Goal: Register for event/course

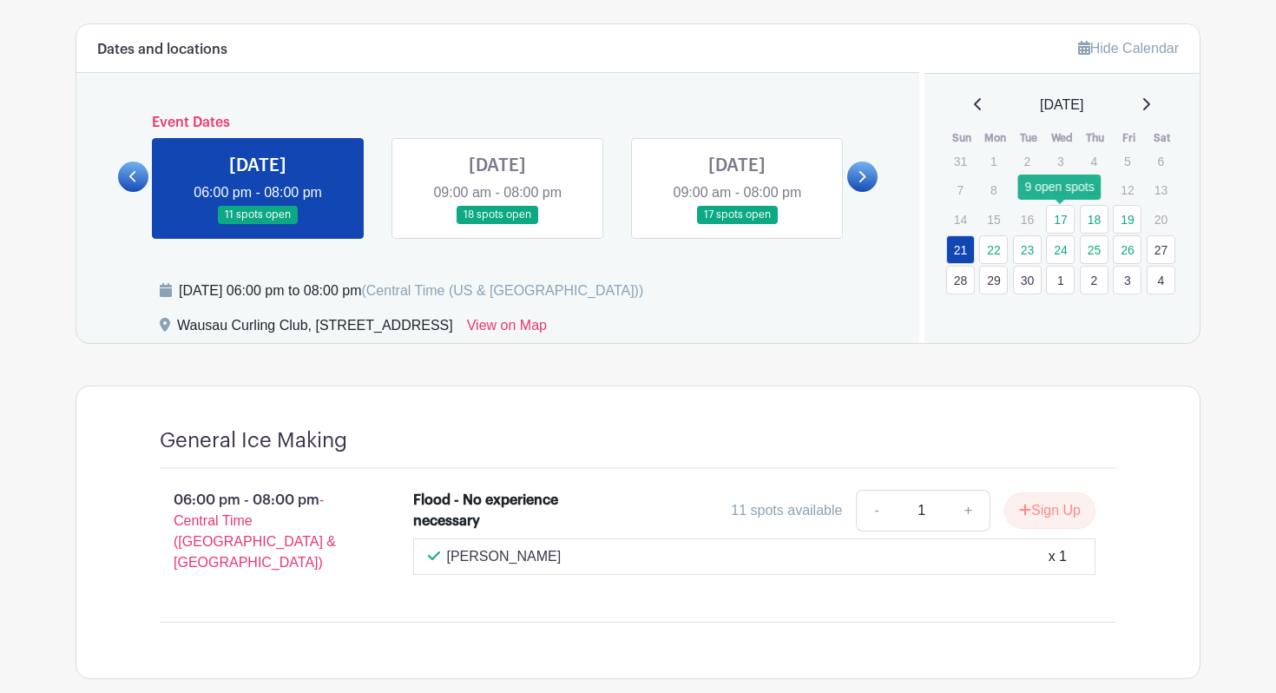
click at [1055, 216] on link "17" at bounding box center [1060, 219] width 29 height 29
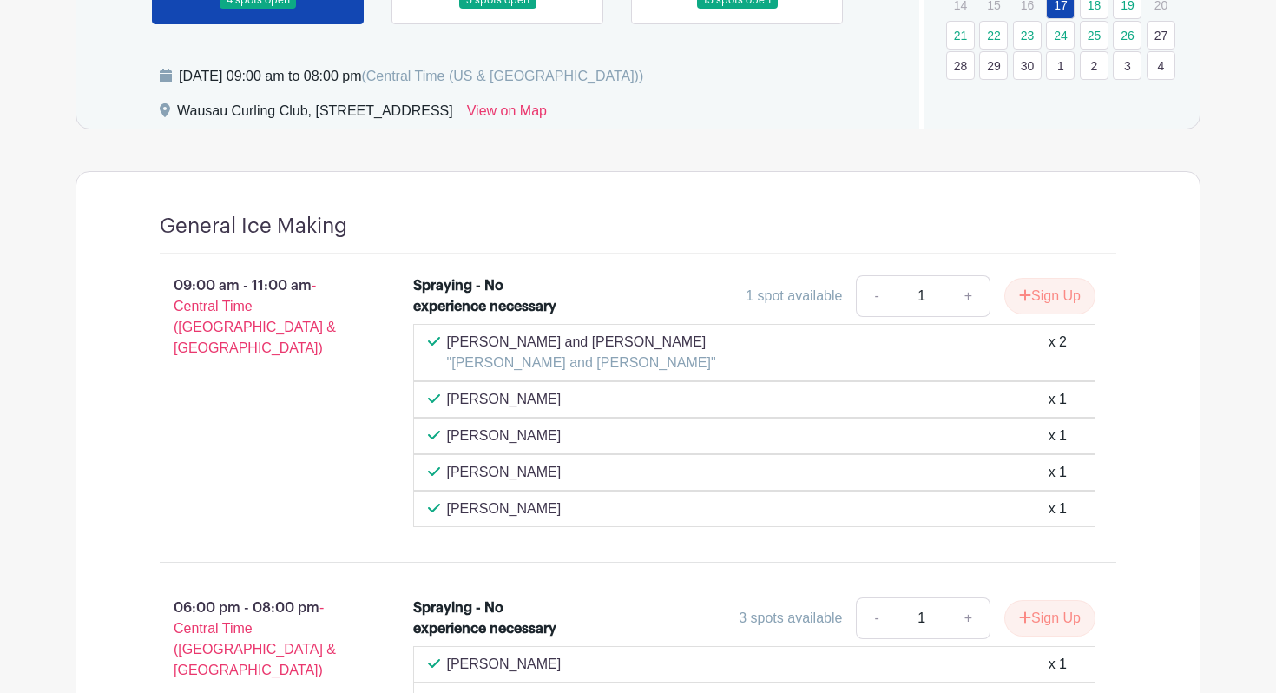
scroll to position [811, 0]
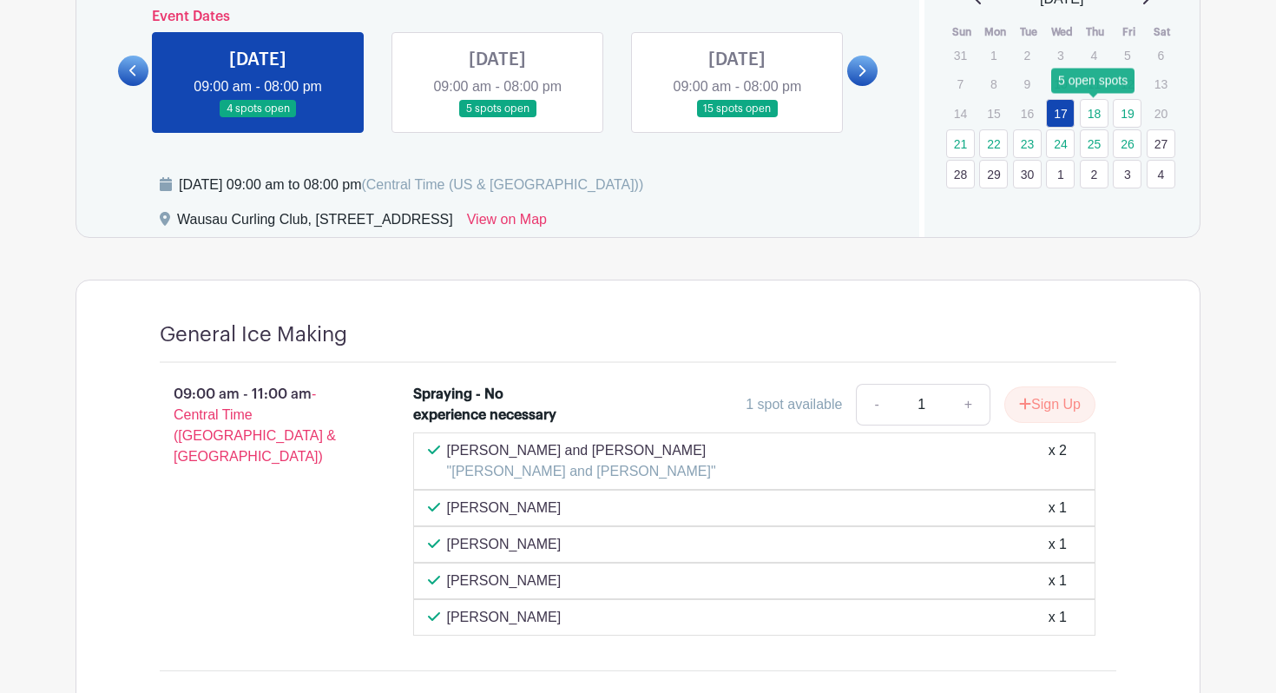
click at [1093, 118] on link "18" at bounding box center [1094, 113] width 29 height 29
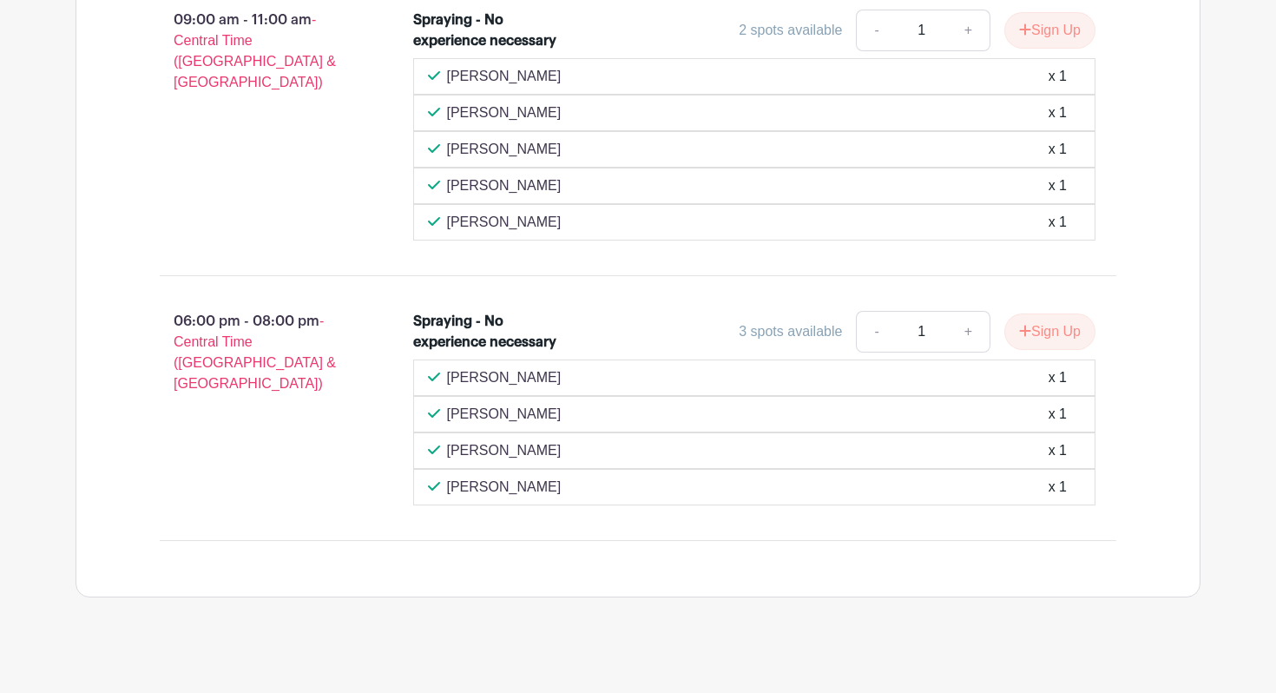
scroll to position [1186, 0]
click at [1051, 337] on button "Sign Up" at bounding box center [1050, 331] width 91 height 36
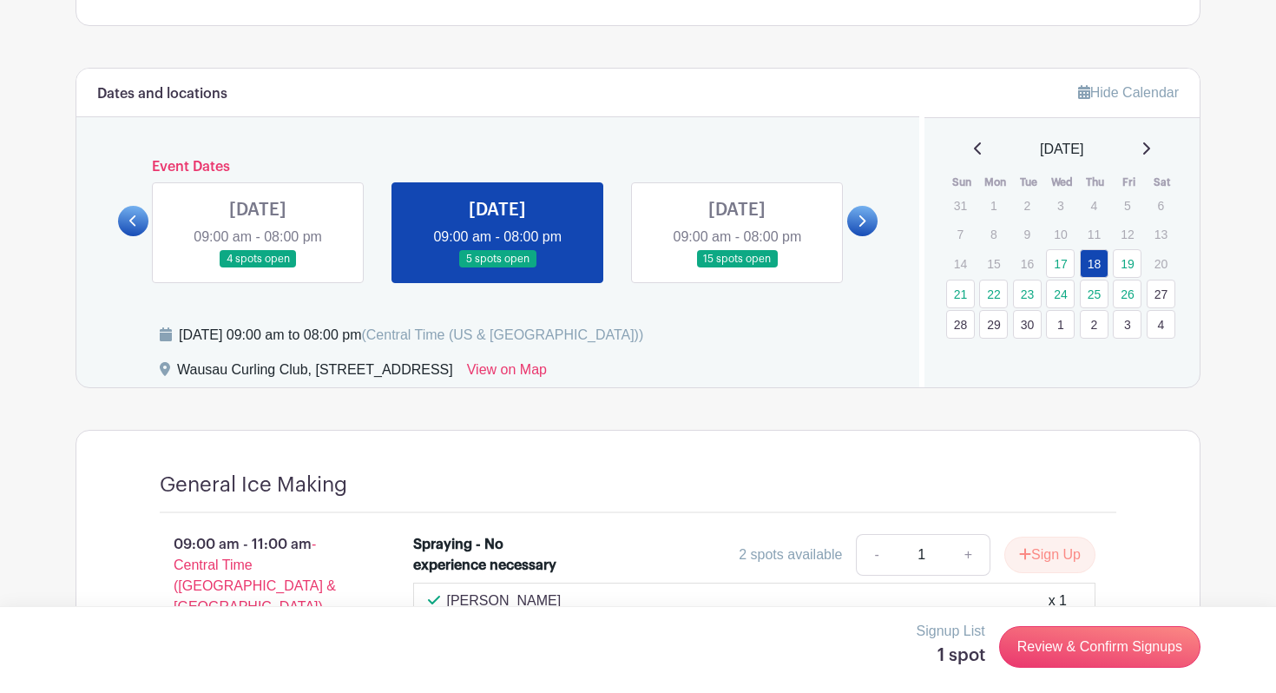
scroll to position [627, 0]
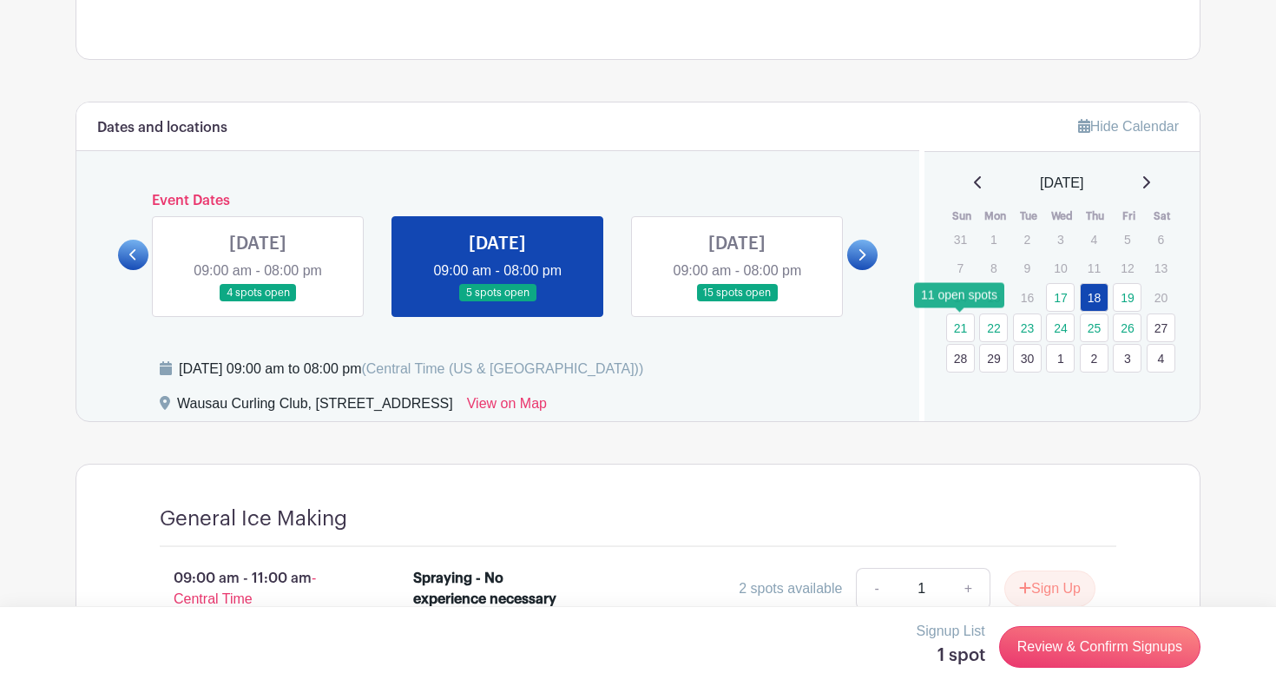
click at [963, 327] on link "21" at bounding box center [961, 327] width 29 height 29
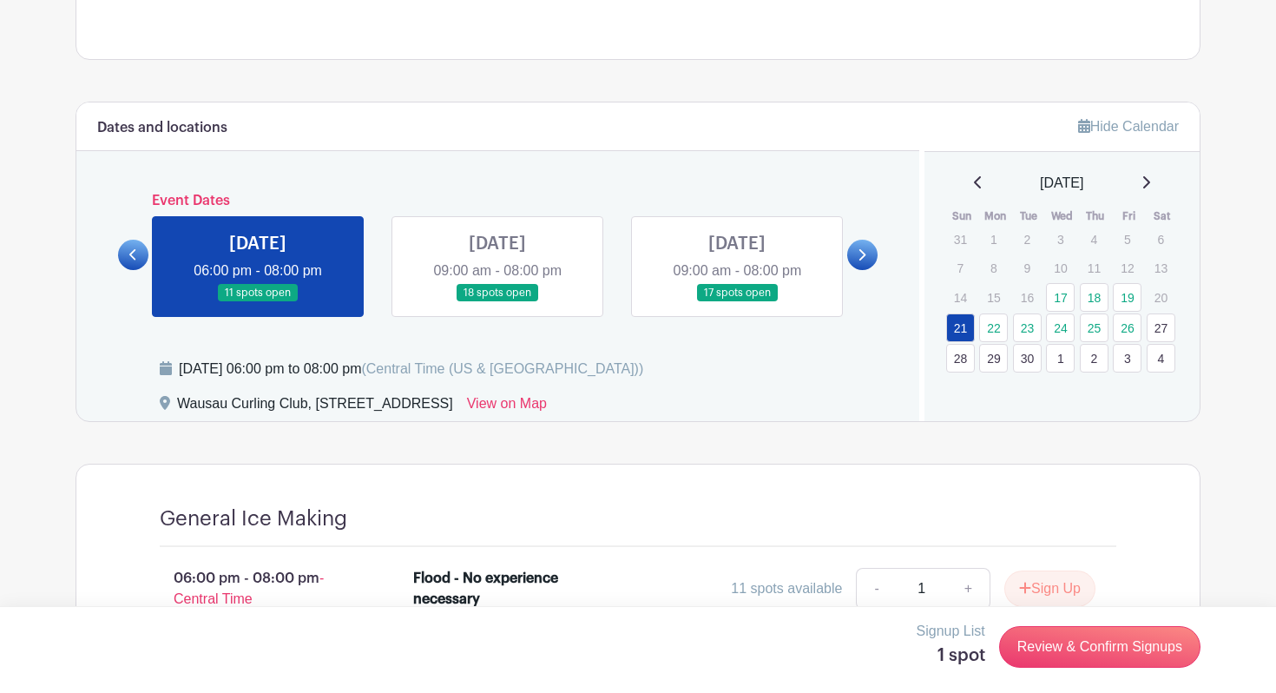
scroll to position [660, 0]
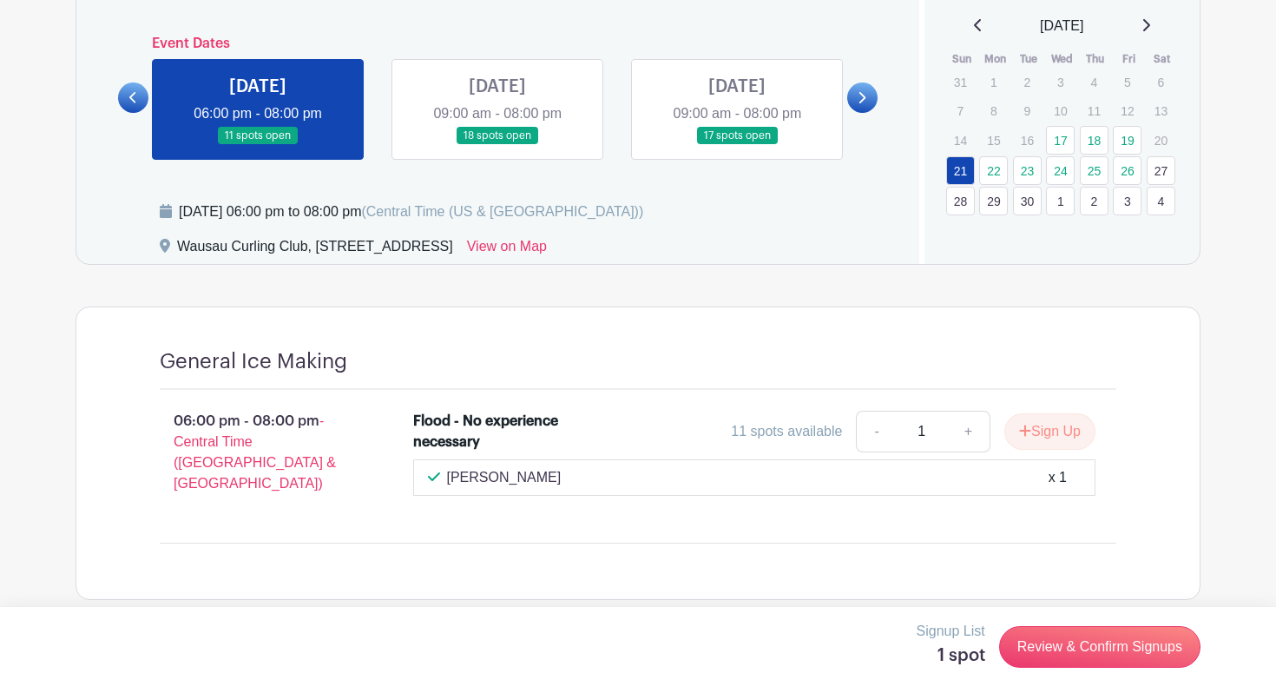
scroll to position [788, 0]
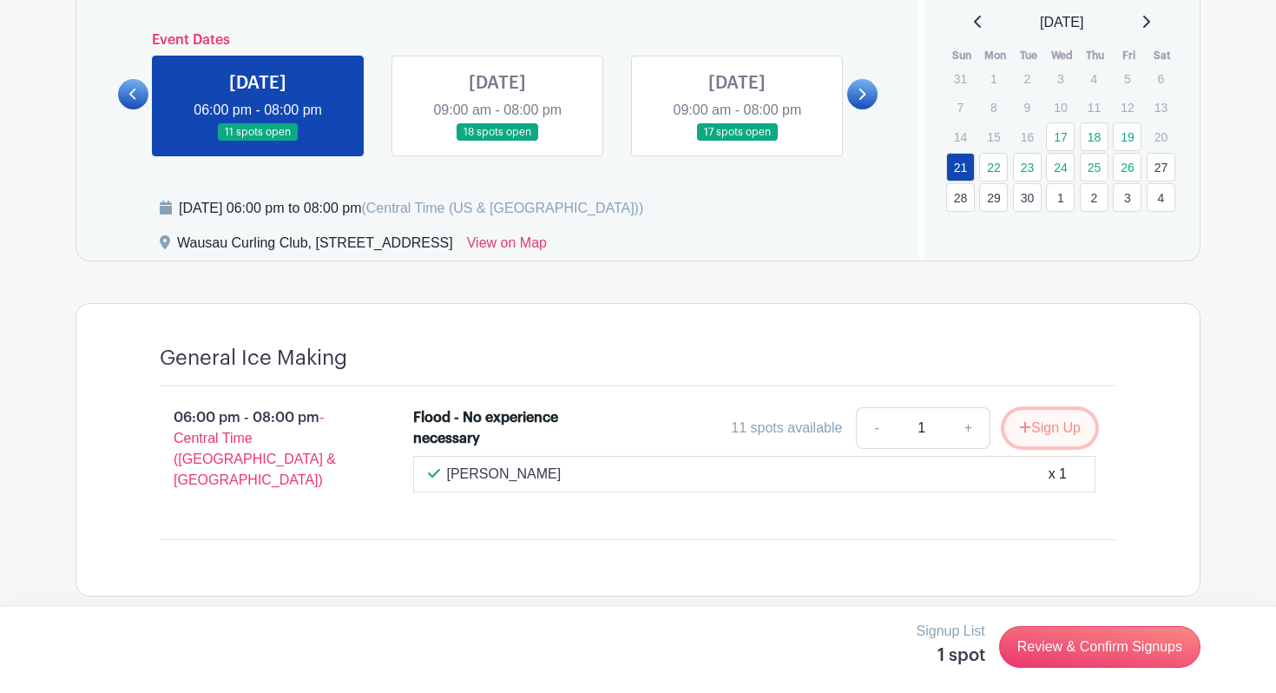
click at [1041, 436] on button "Sign Up" at bounding box center [1050, 428] width 91 height 36
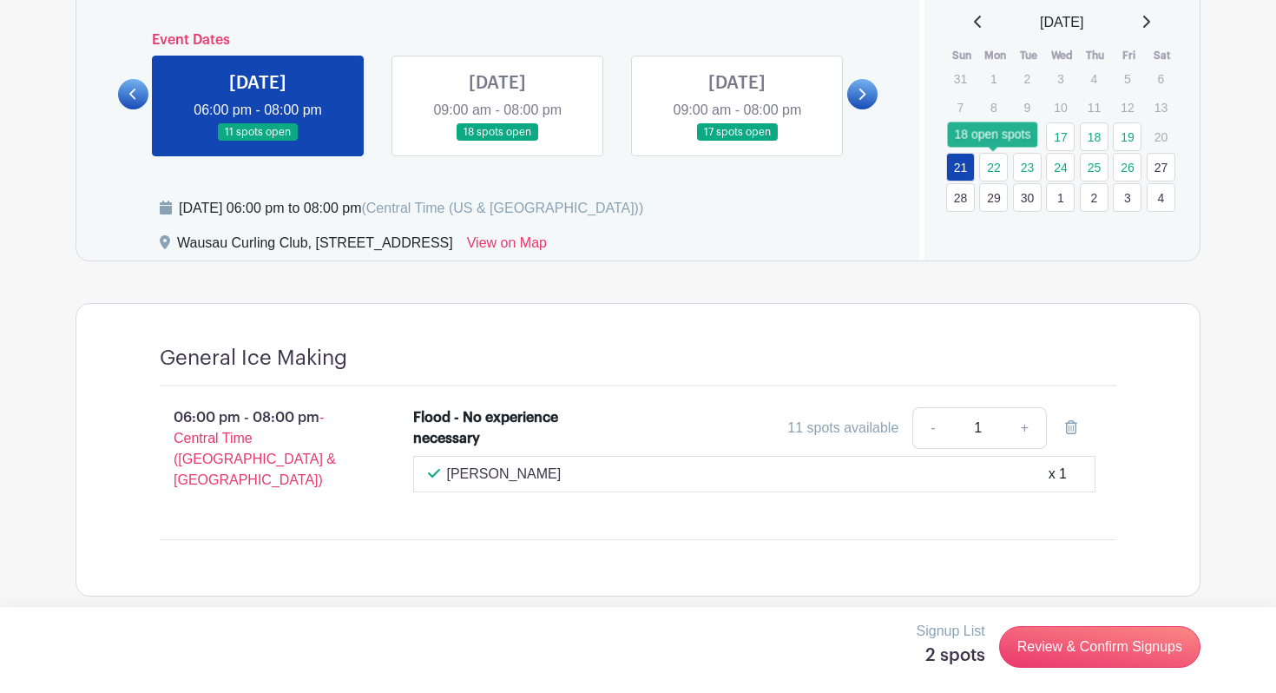
click at [992, 171] on link "22" at bounding box center [993, 167] width 29 height 29
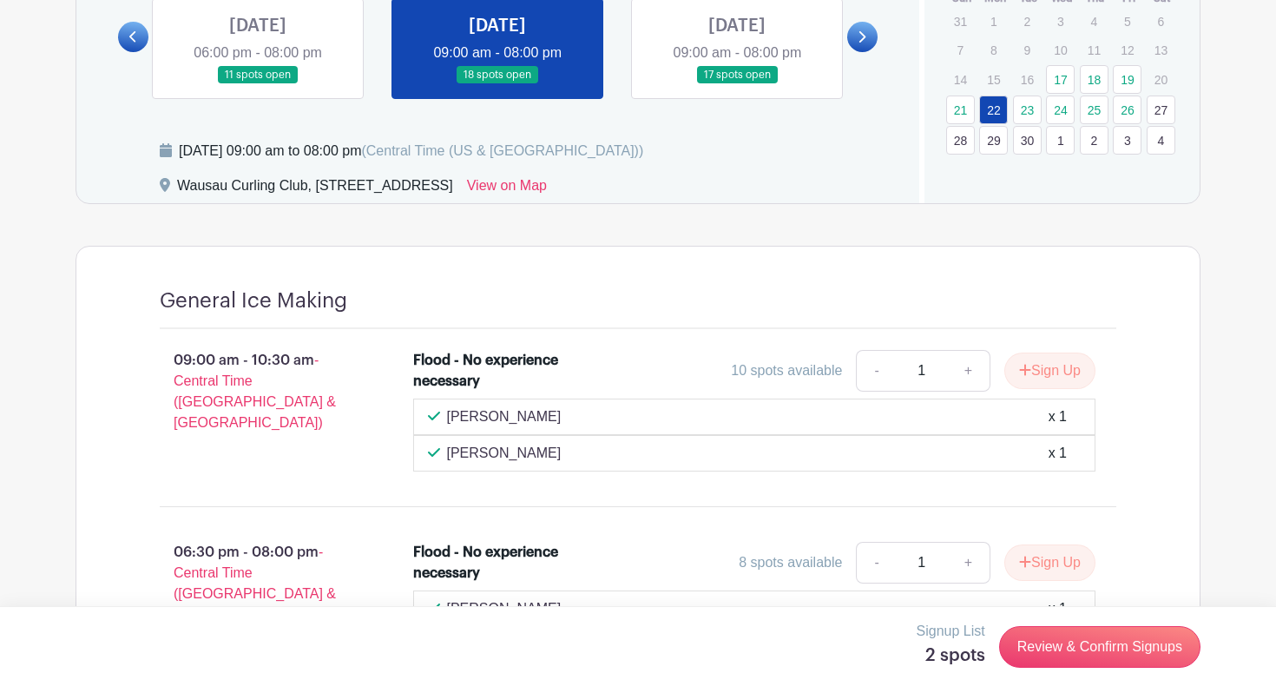
scroll to position [821, 0]
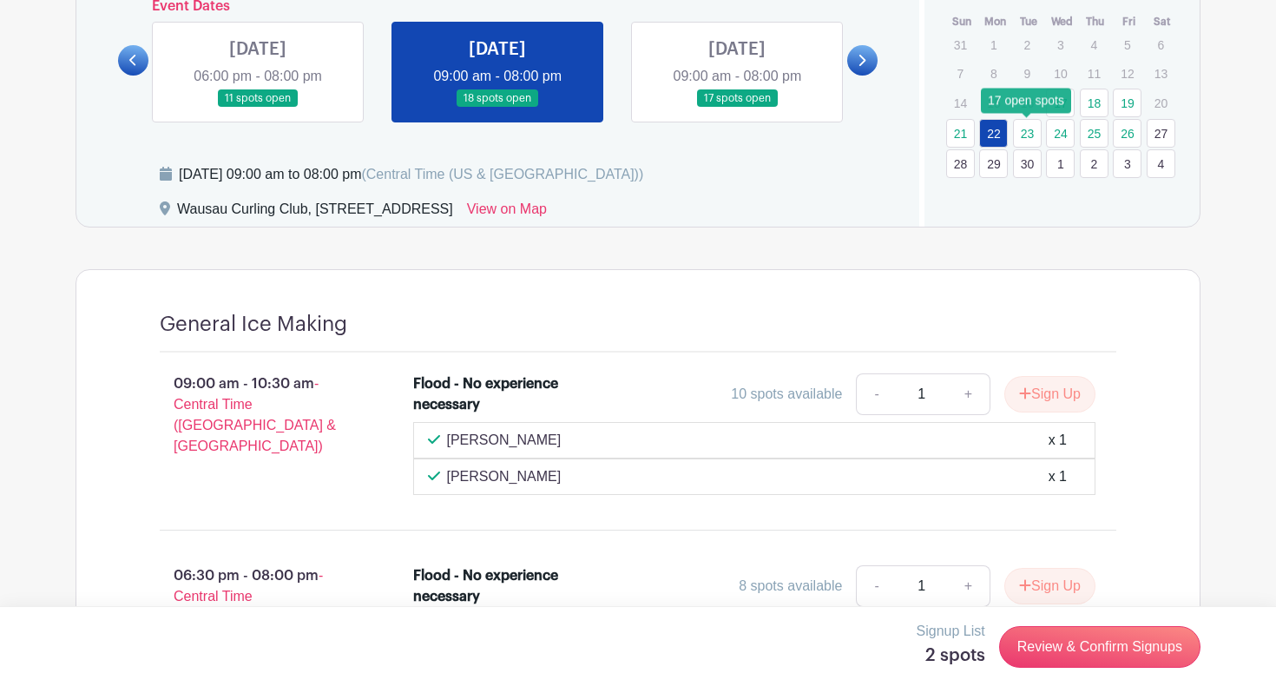
click at [1032, 131] on link "23" at bounding box center [1027, 133] width 29 height 29
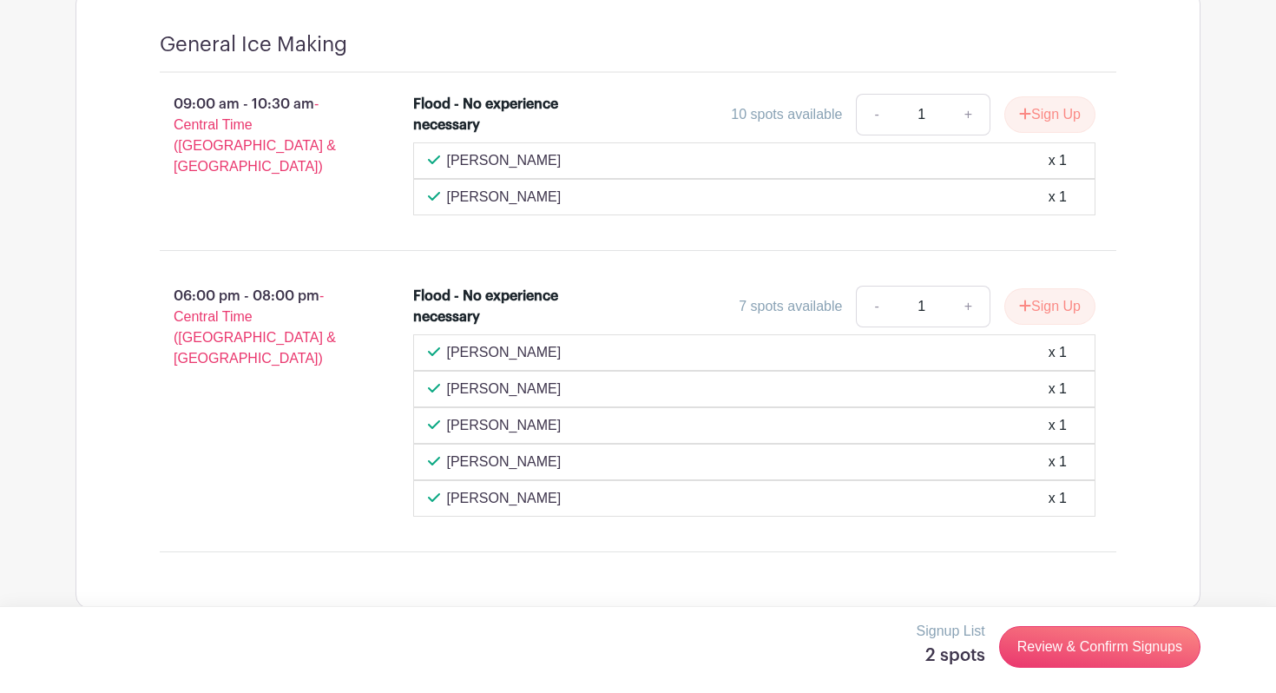
scroll to position [1103, 0]
click at [1063, 303] on button "Sign Up" at bounding box center [1050, 305] width 91 height 36
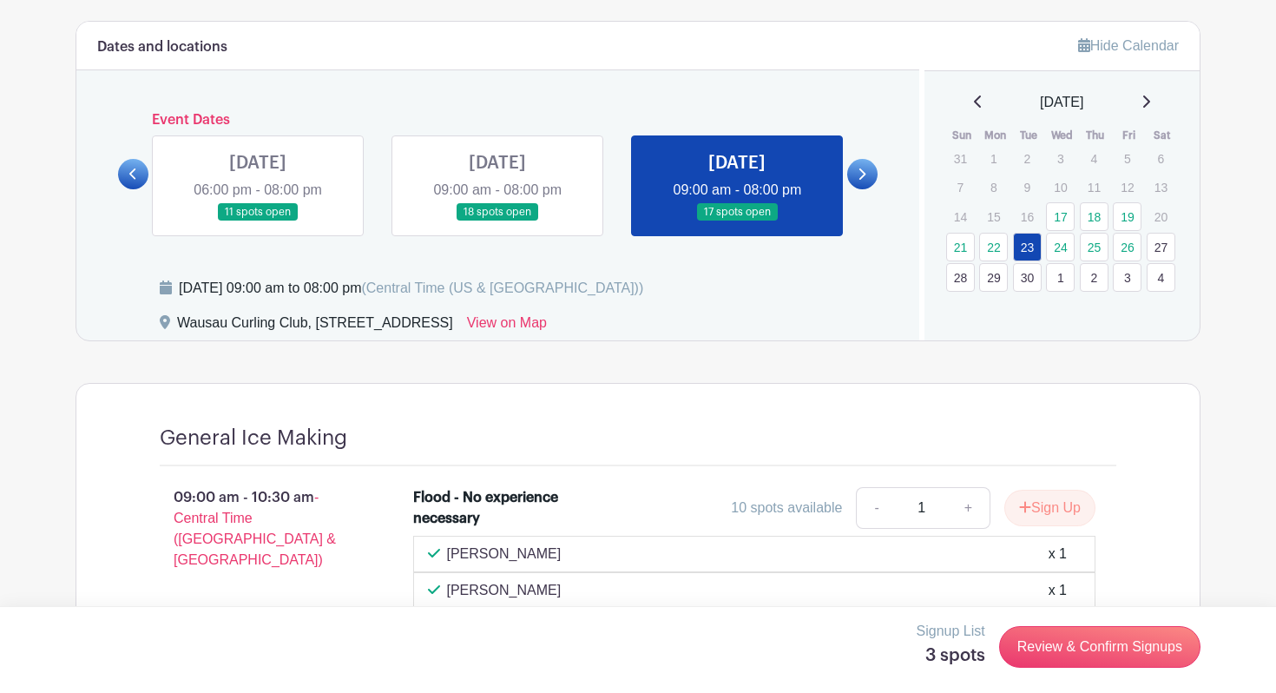
scroll to position [701, 0]
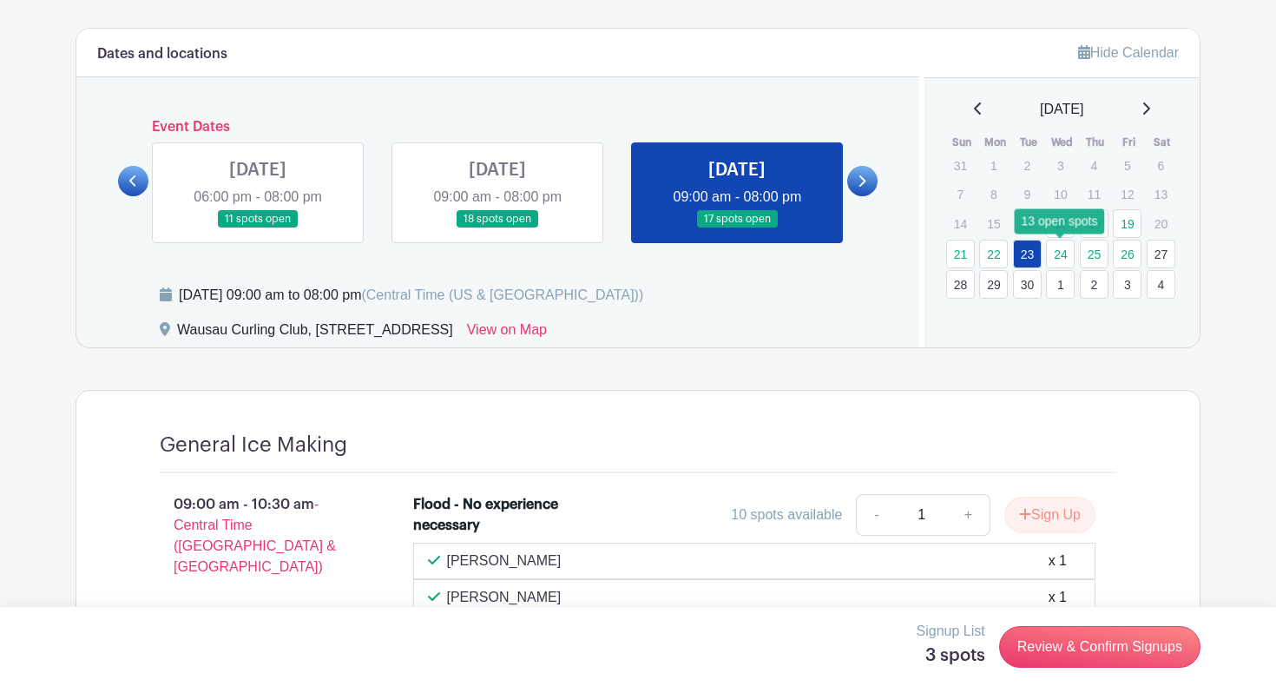
click at [1068, 253] on link "24" at bounding box center [1060, 254] width 29 height 29
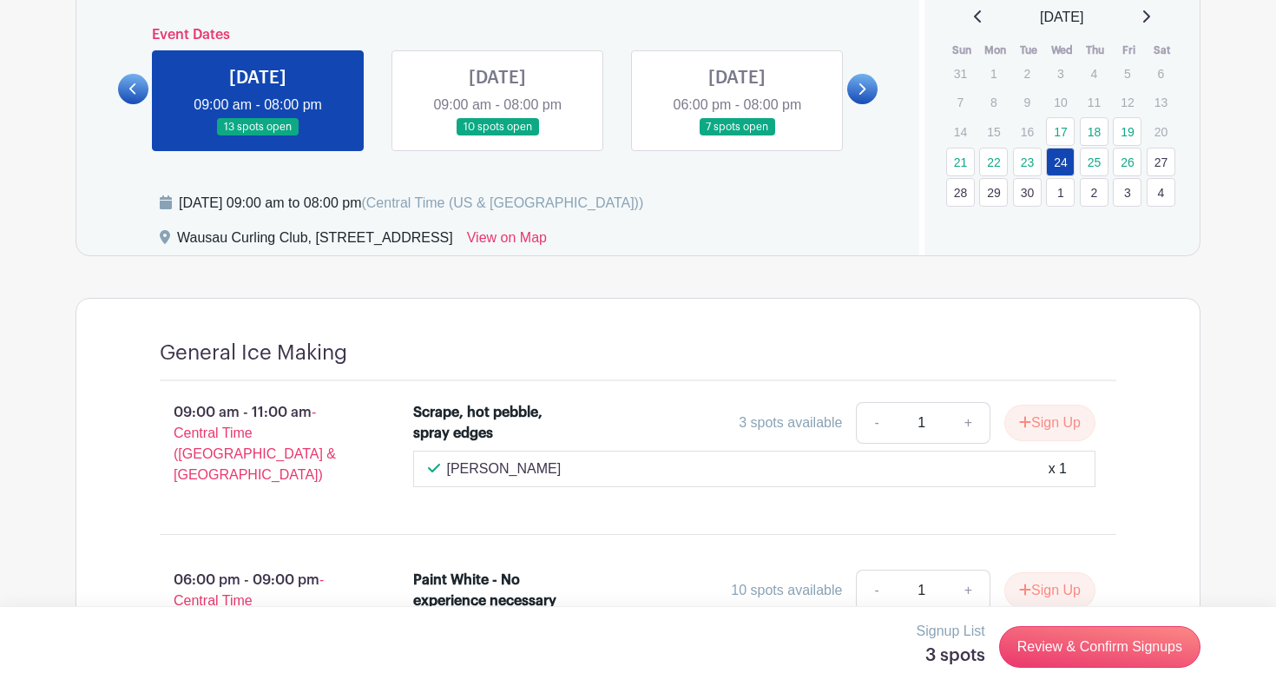
scroll to position [792, 0]
click at [1098, 175] on link "25" at bounding box center [1094, 162] width 29 height 29
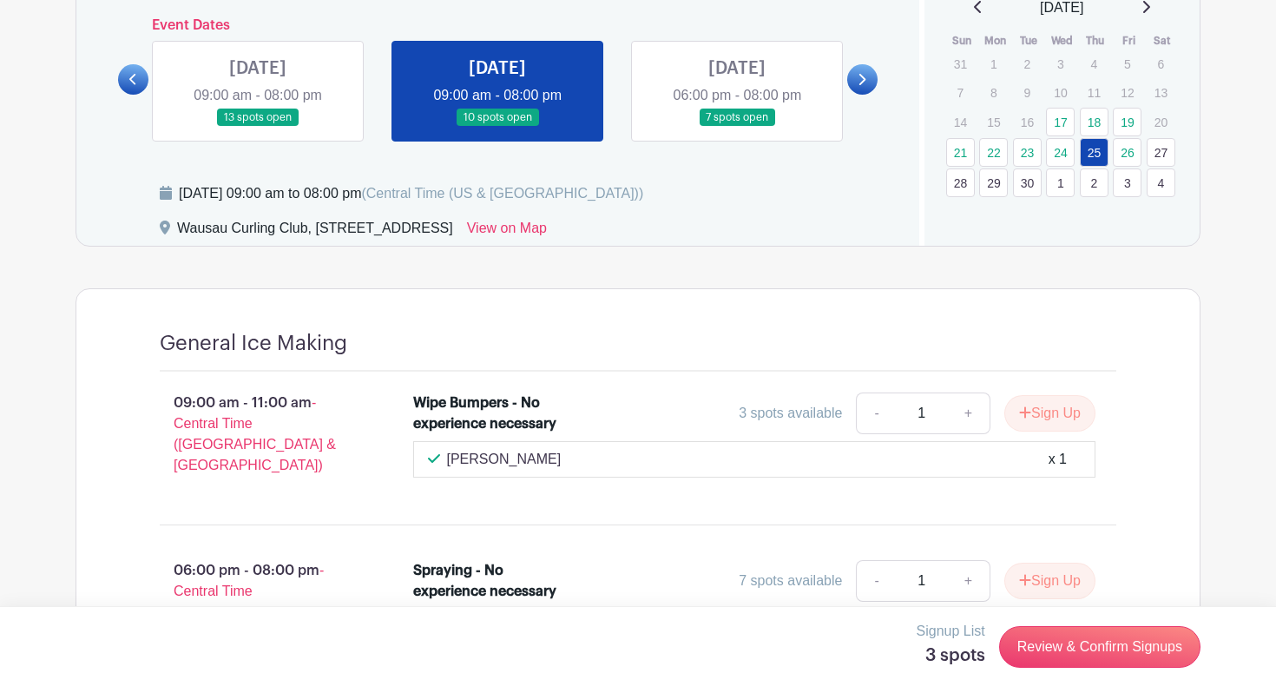
scroll to position [801, 0]
click at [1133, 148] on link "26" at bounding box center [1127, 153] width 29 height 29
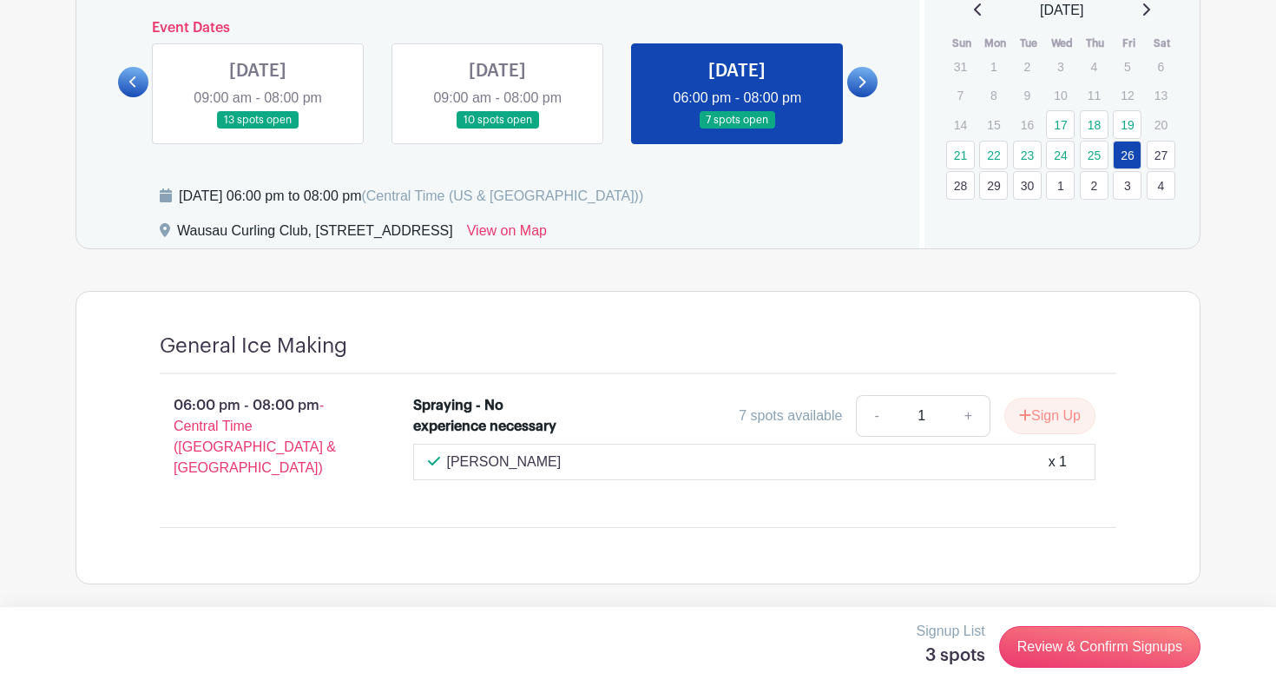
scroll to position [788, 0]
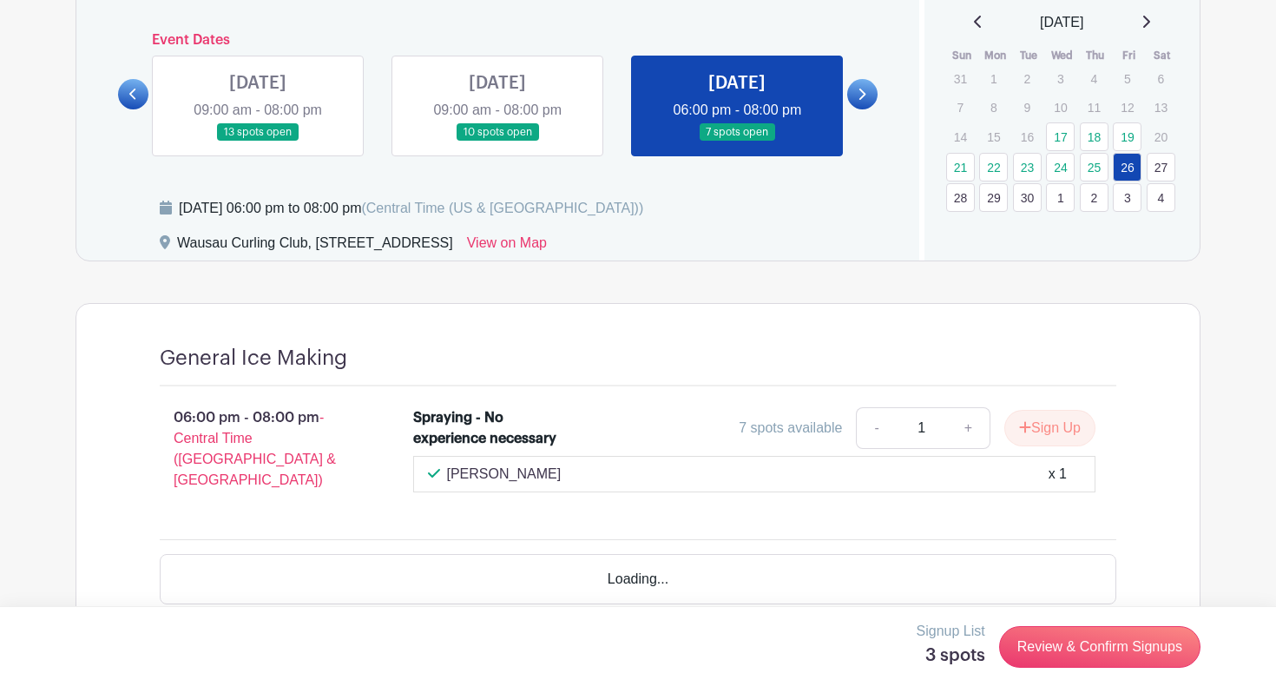
scroll to position [788, 0]
click at [1065, 166] on link "24" at bounding box center [1060, 167] width 29 height 29
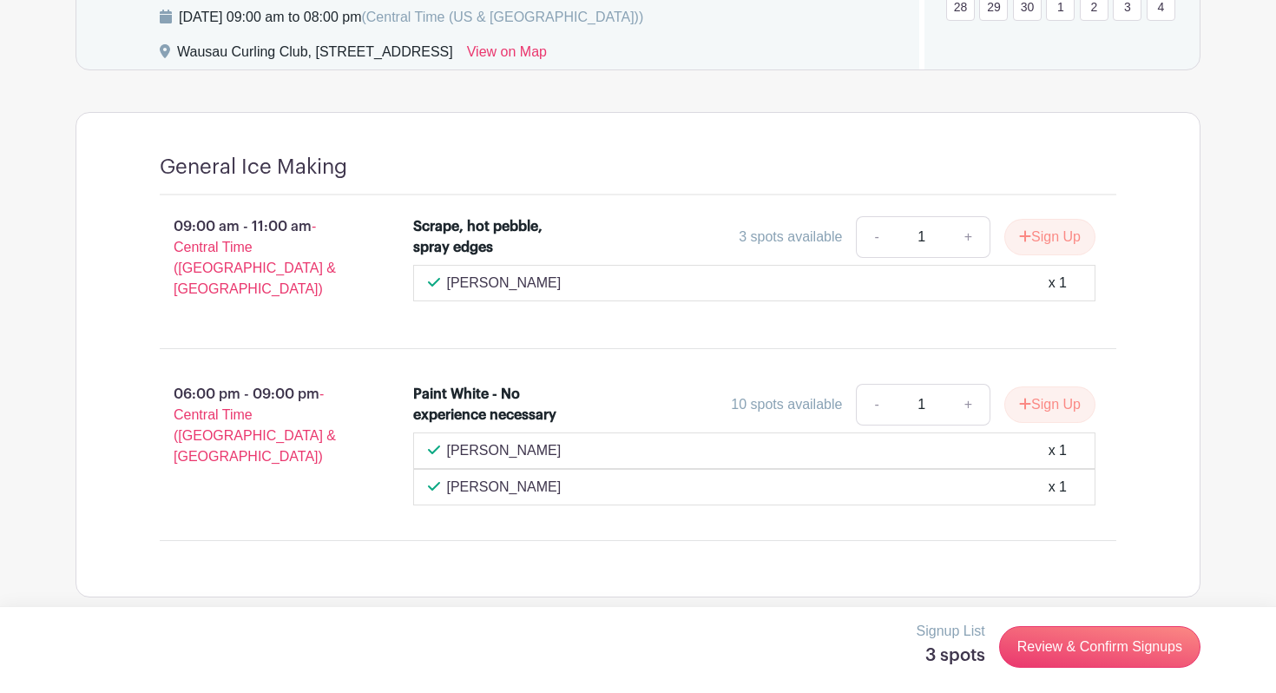
scroll to position [979, 0]
click at [1053, 386] on button "Sign Up" at bounding box center [1050, 404] width 91 height 36
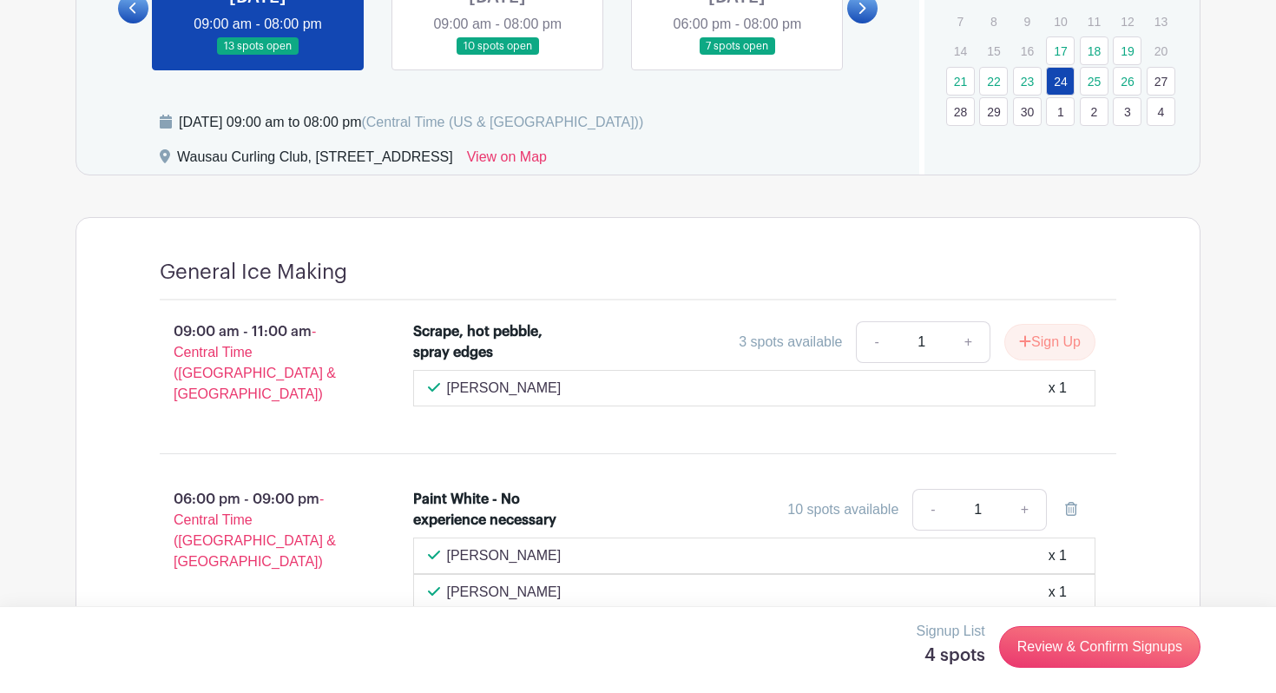
scroll to position [841, 0]
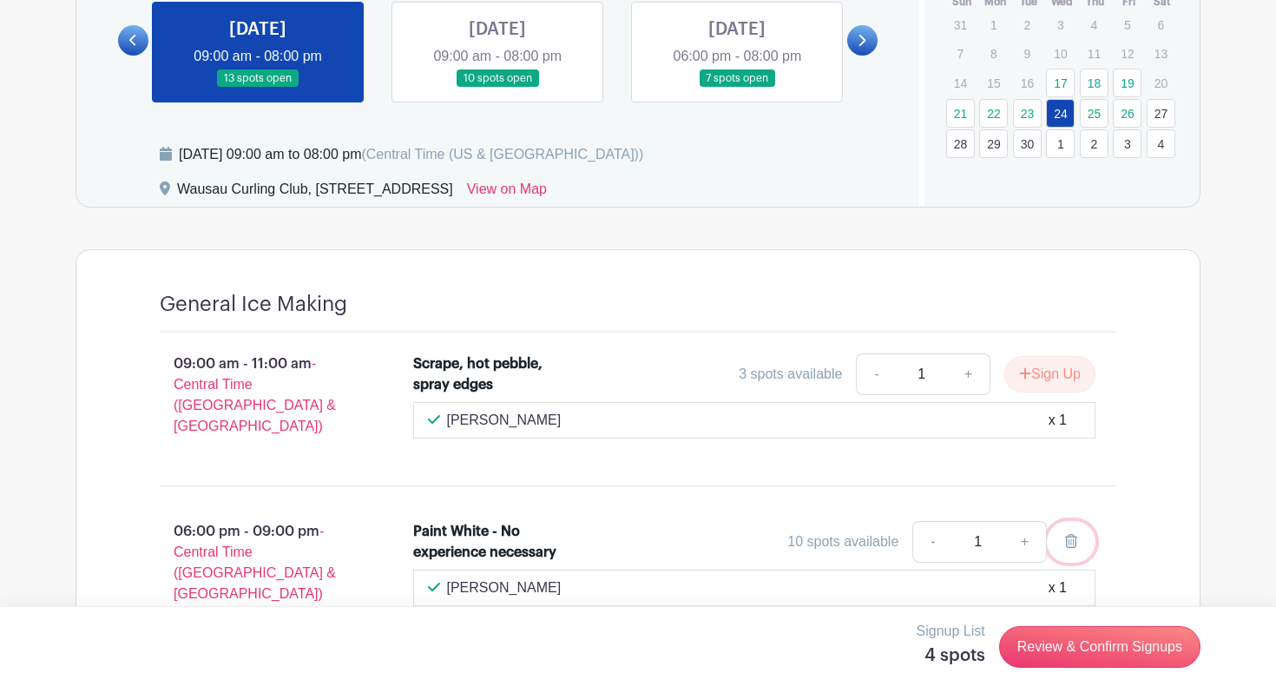
click at [1075, 534] on icon at bounding box center [1071, 541] width 12 height 14
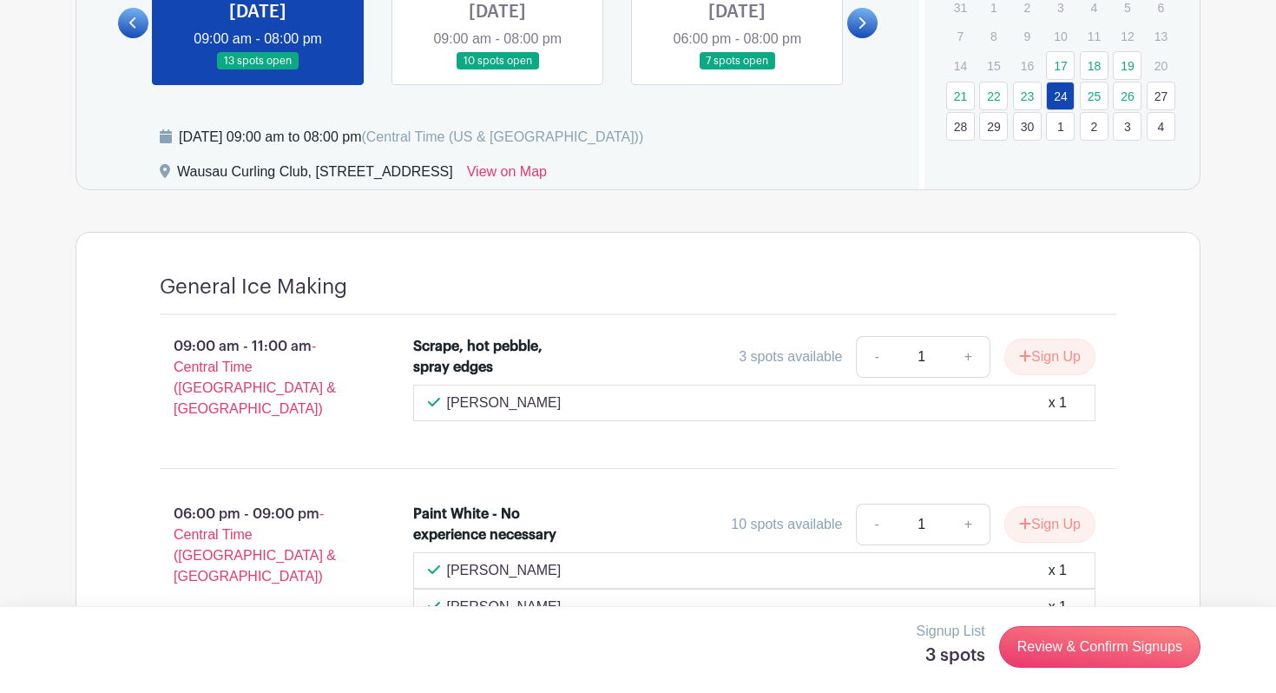
scroll to position [861, 0]
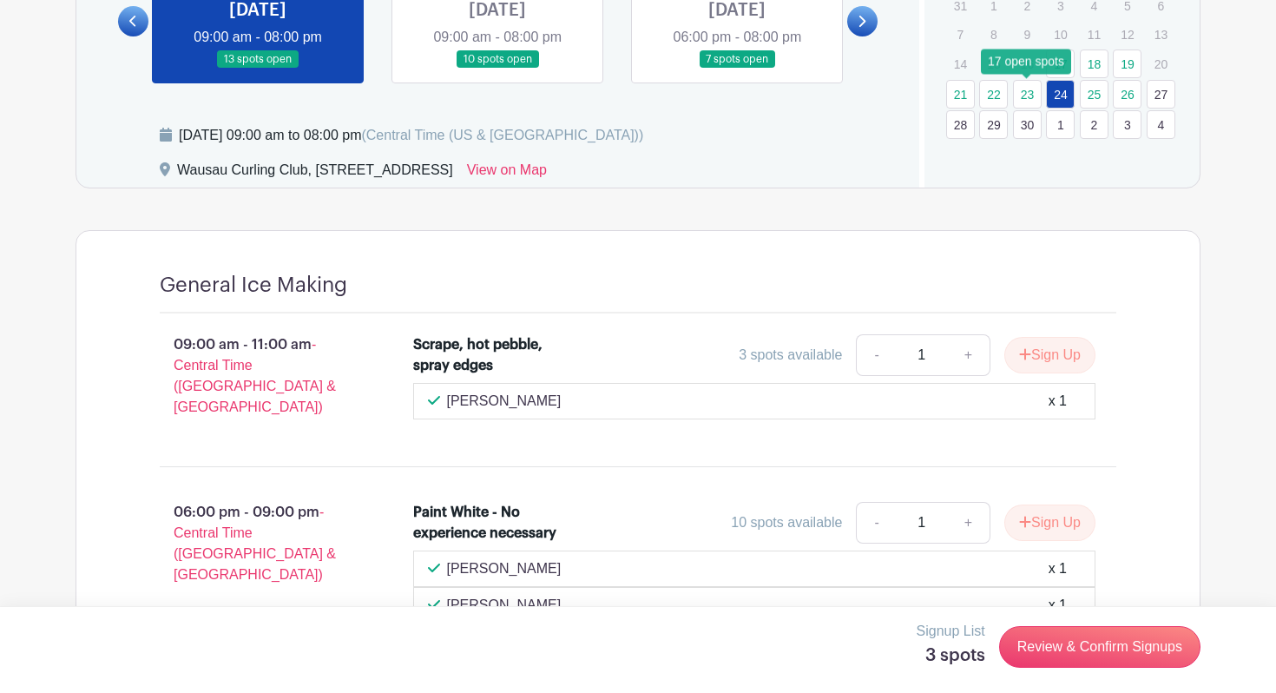
click at [1028, 94] on link "23" at bounding box center [1027, 94] width 29 height 29
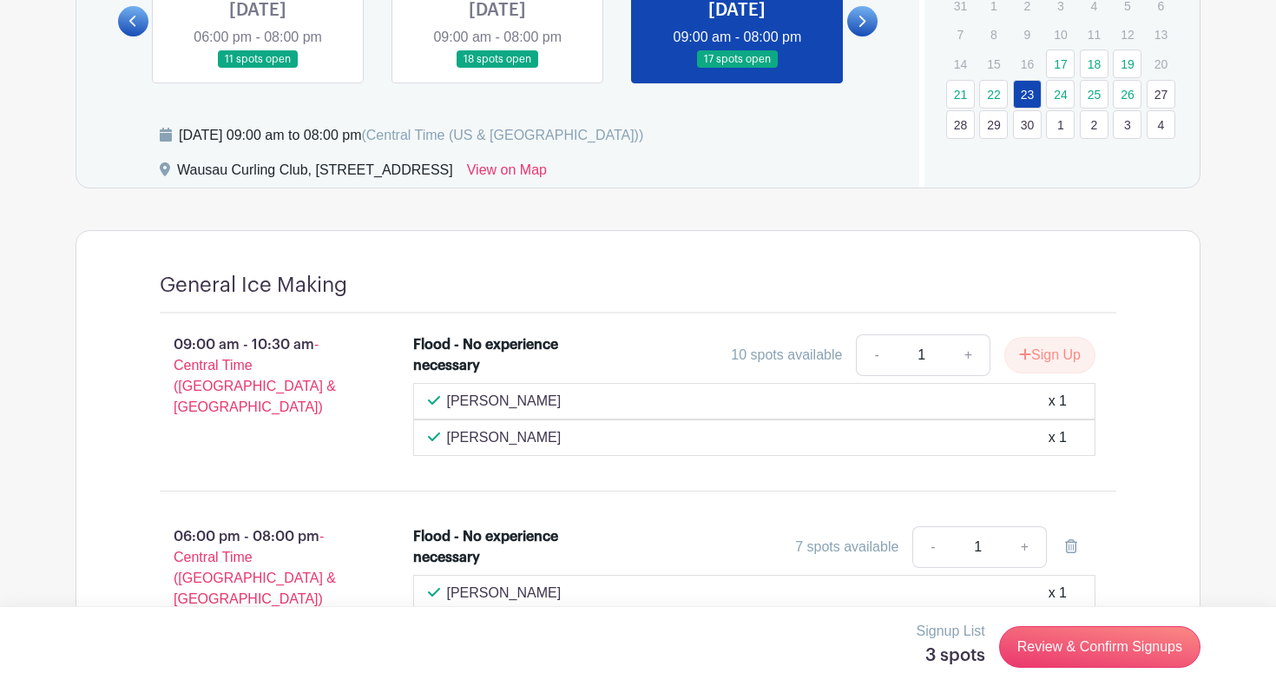
scroll to position [926, 0]
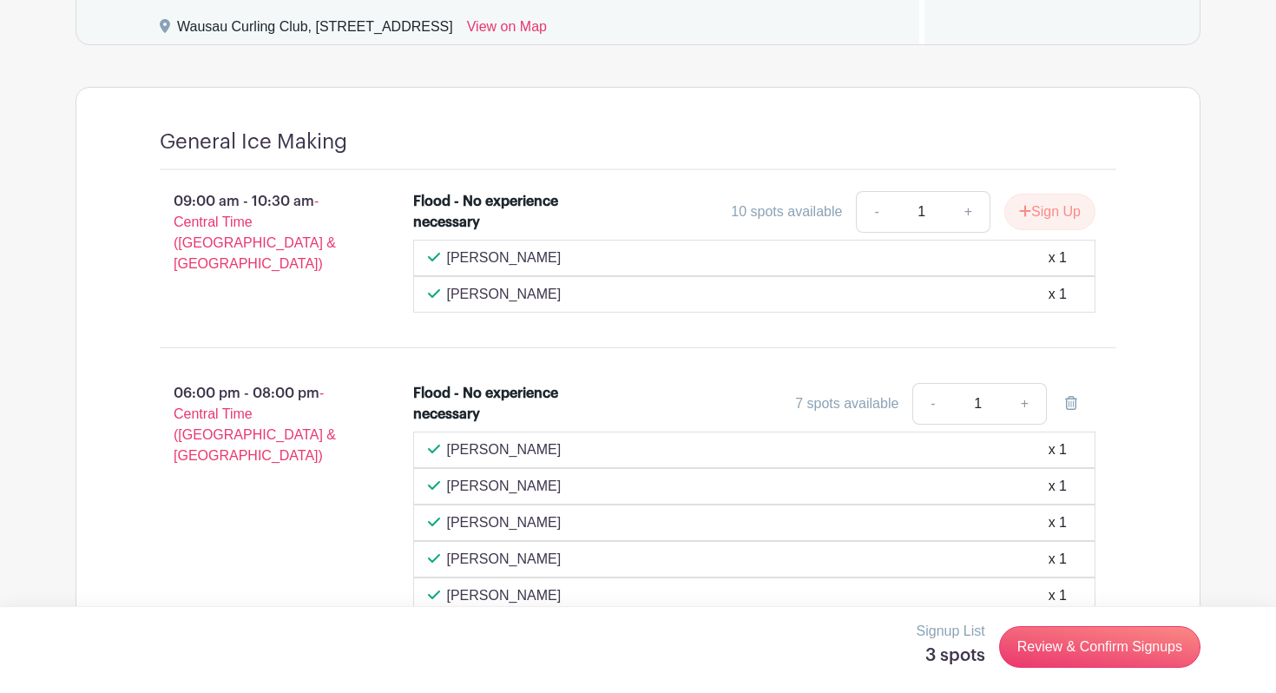
scroll to position [1125, 0]
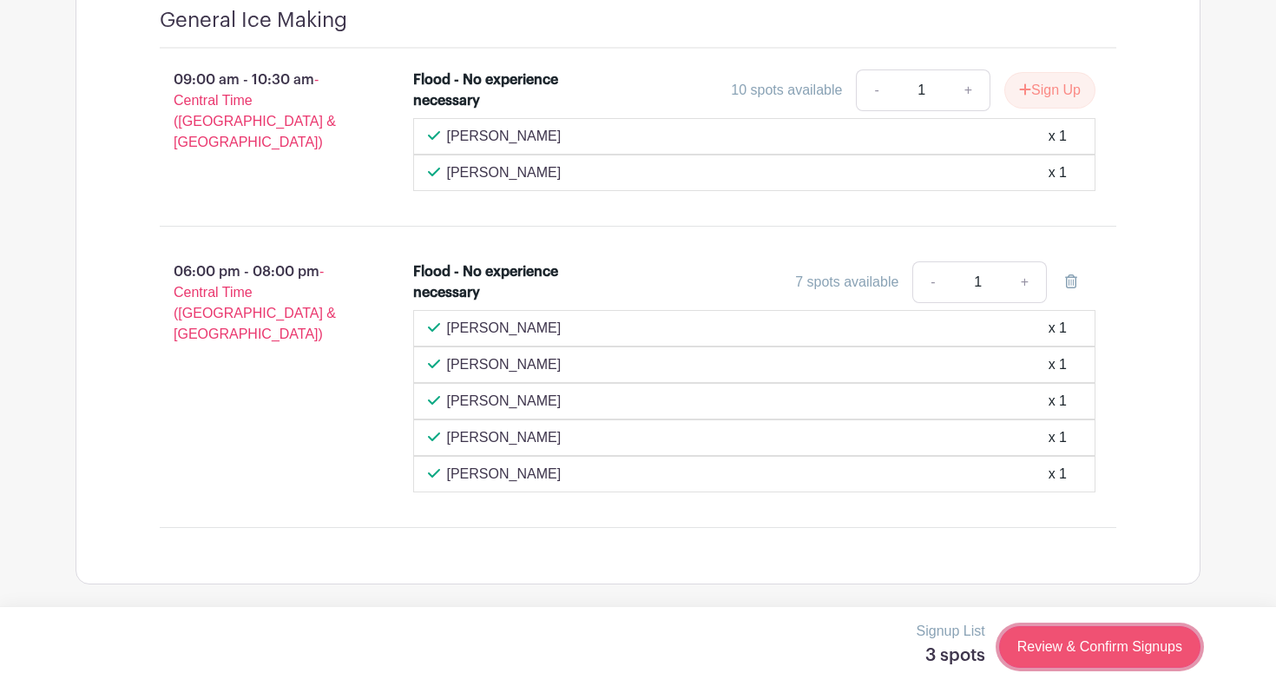
click at [1115, 643] on link "Review & Confirm Signups" at bounding box center [1099, 647] width 201 height 42
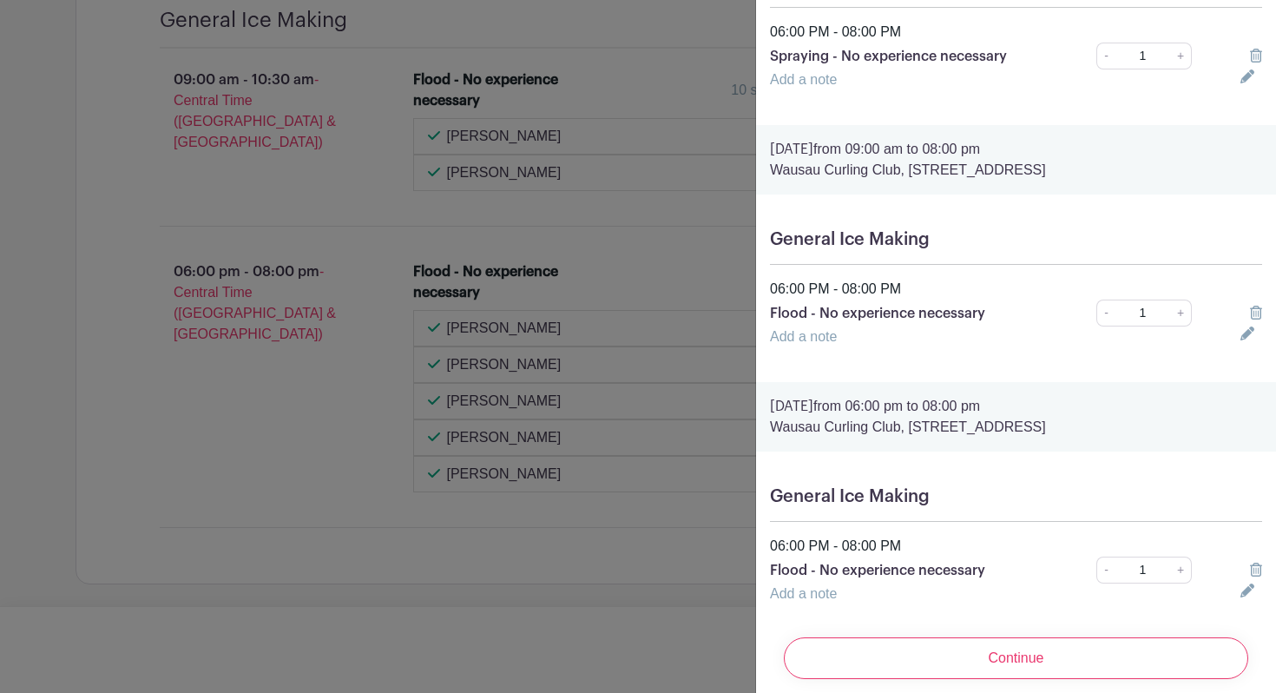
scroll to position [216, 0]
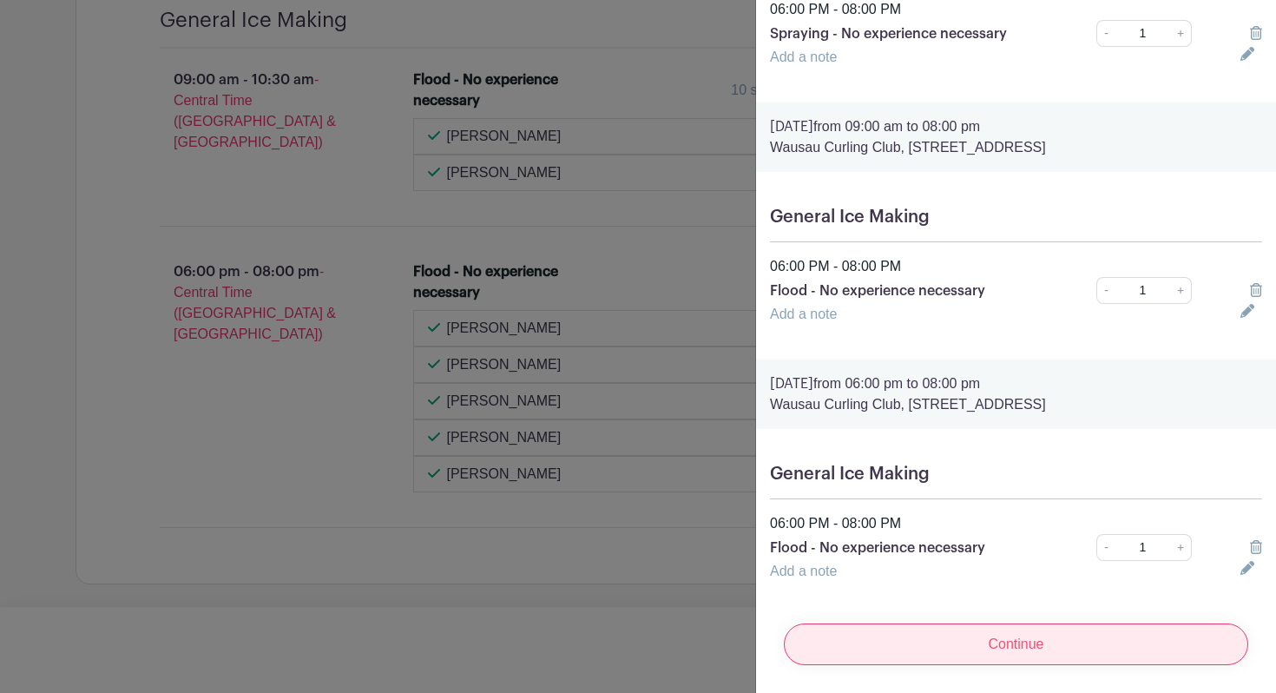
click at [1055, 639] on input "Continue" at bounding box center [1016, 644] width 465 height 42
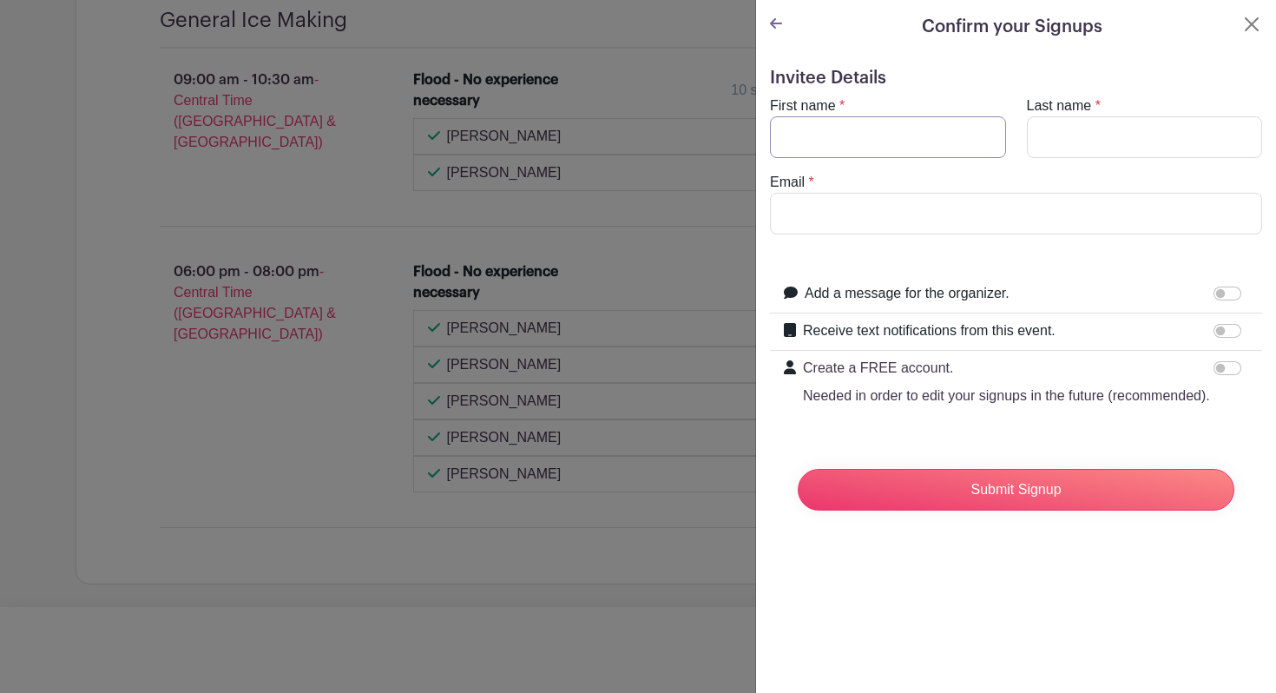
click at [885, 128] on input "First name" at bounding box center [888, 137] width 236 height 42
type input "[PERSON_NAME]"
click at [1141, 145] on input "Last name" at bounding box center [1145, 137] width 236 height 42
type input "[PERSON_NAME]"
click at [845, 225] on input "Email" at bounding box center [1016, 214] width 492 height 42
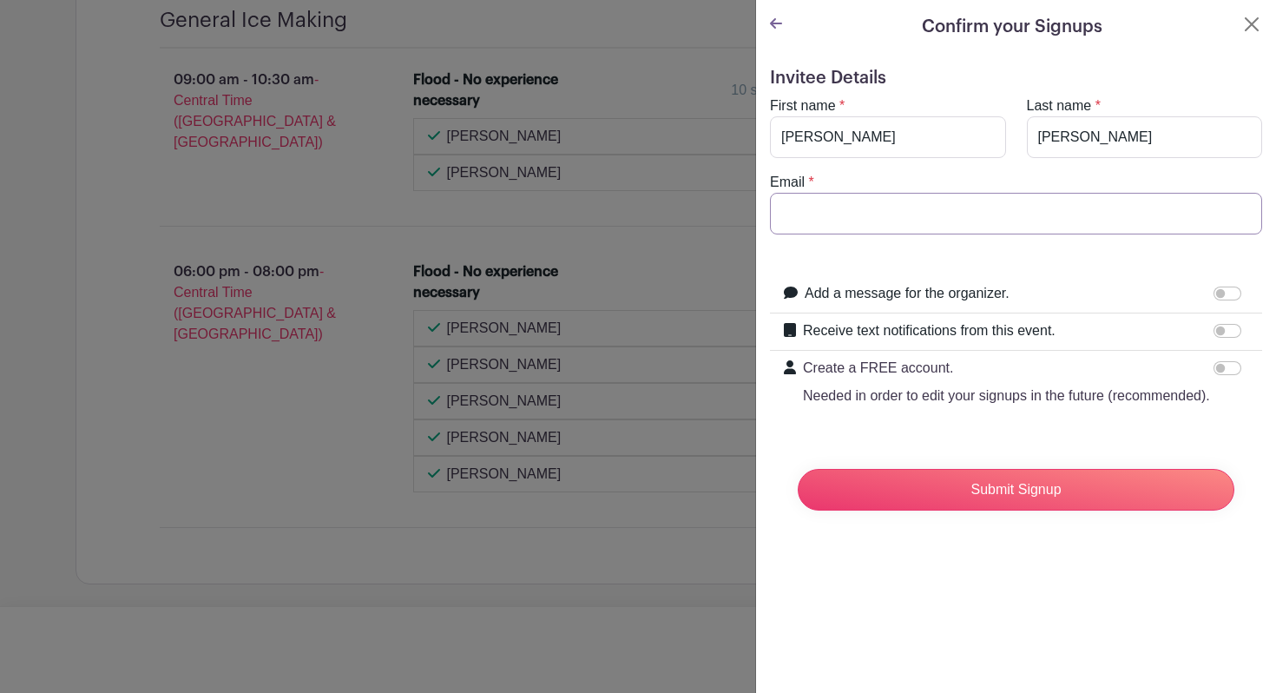
type input "james.gilbertson4@gmail.com"
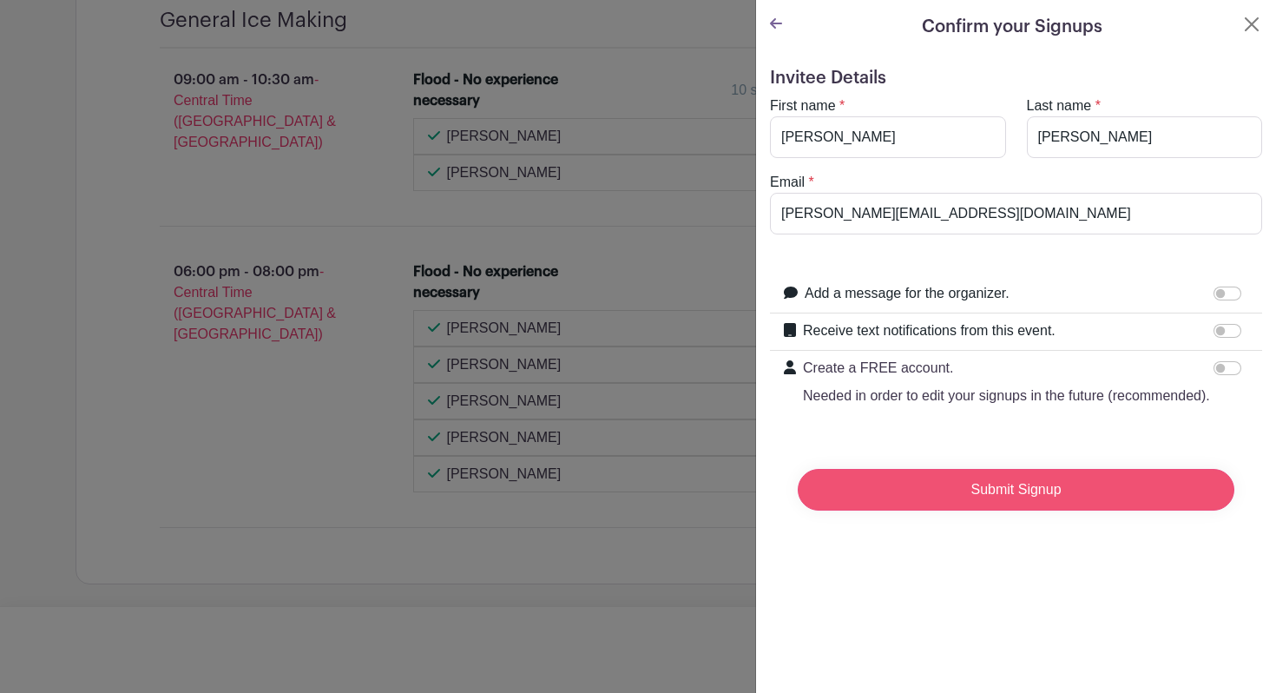
click at [1066, 498] on input "Submit Signup" at bounding box center [1016, 490] width 437 height 42
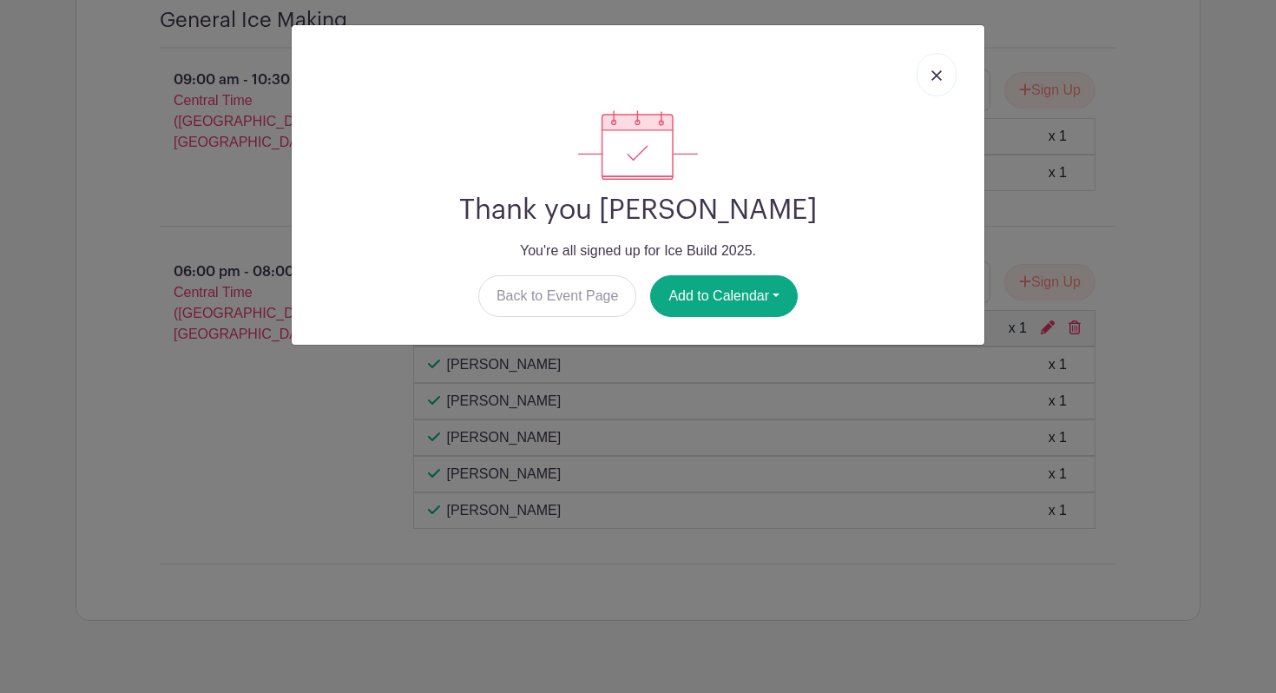
click at [937, 74] on img at bounding box center [937, 75] width 10 height 10
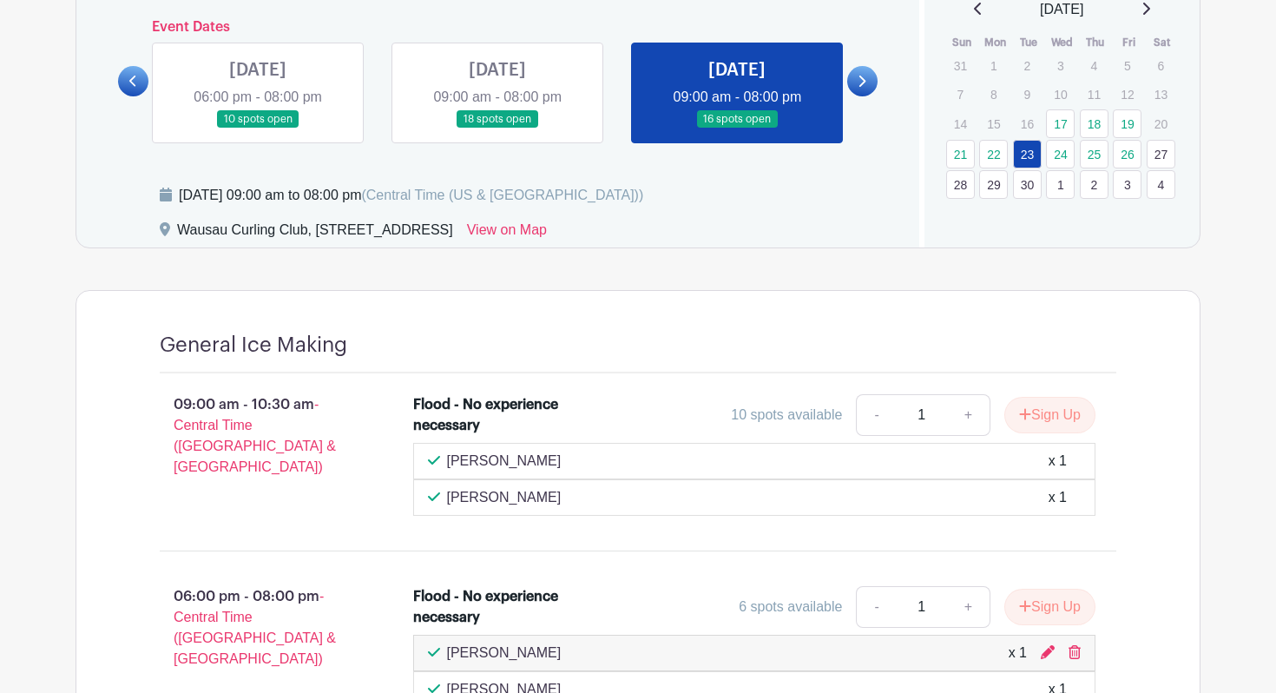
scroll to position [786, 0]
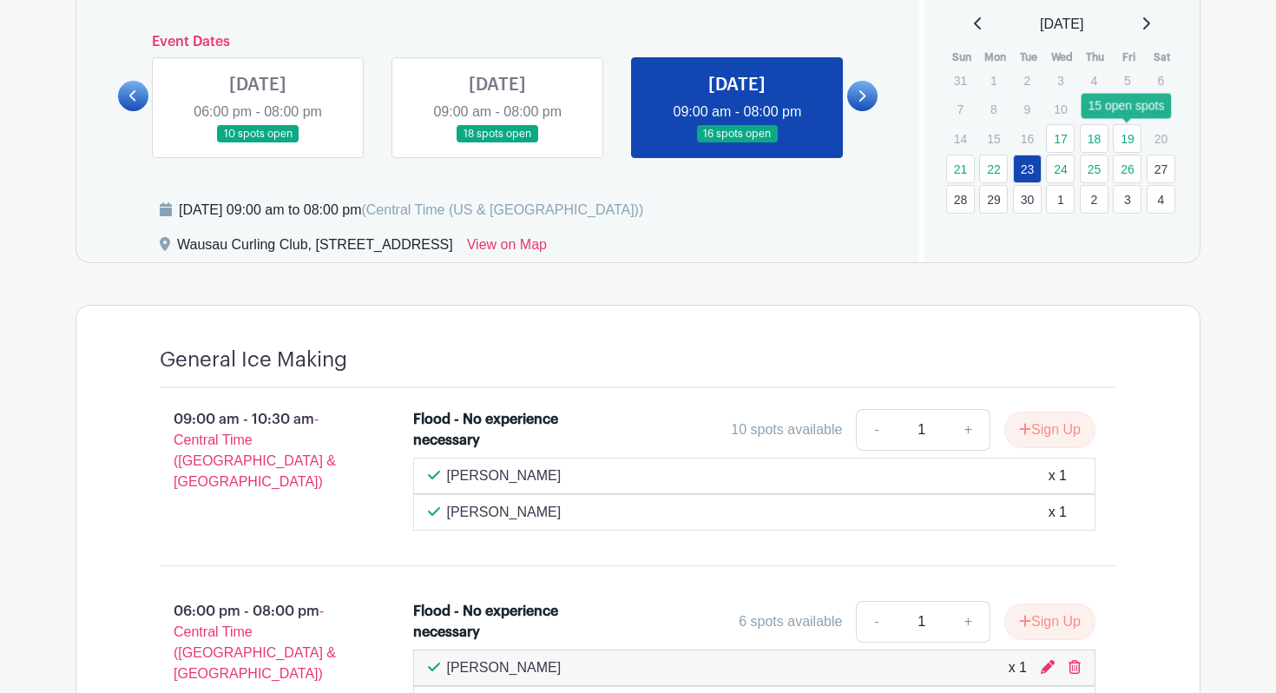
click at [1124, 142] on link "19" at bounding box center [1127, 138] width 29 height 29
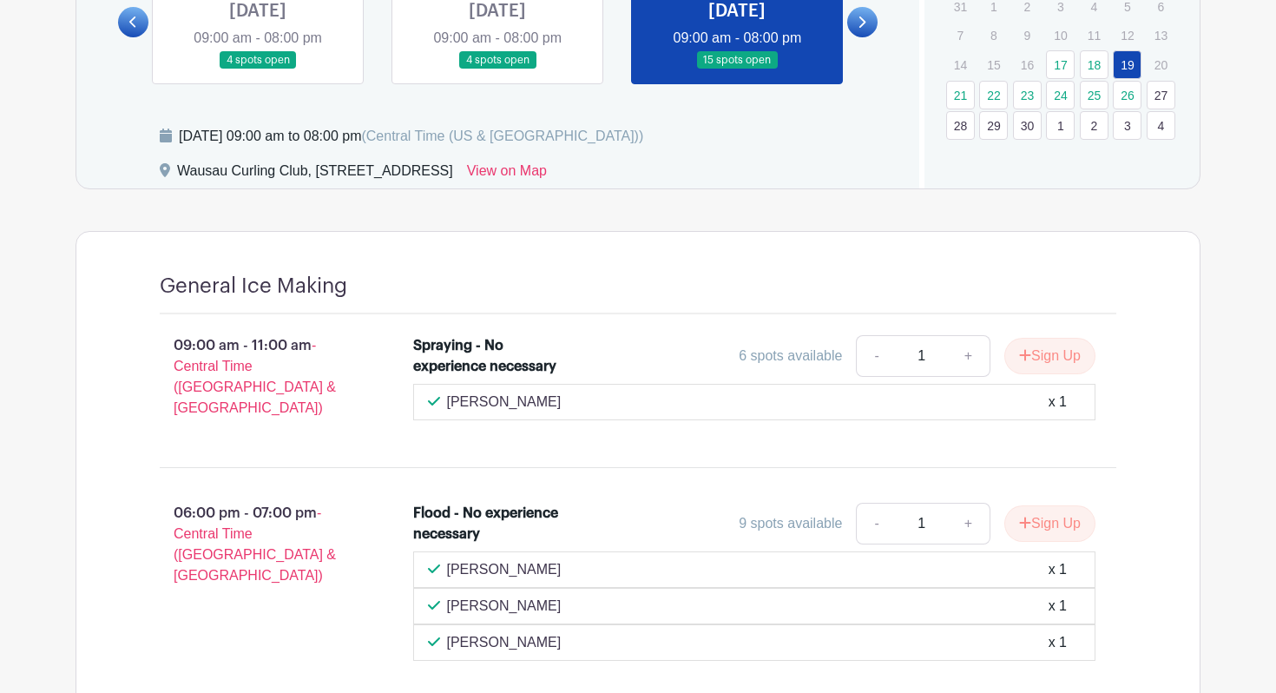
scroll to position [894, 0]
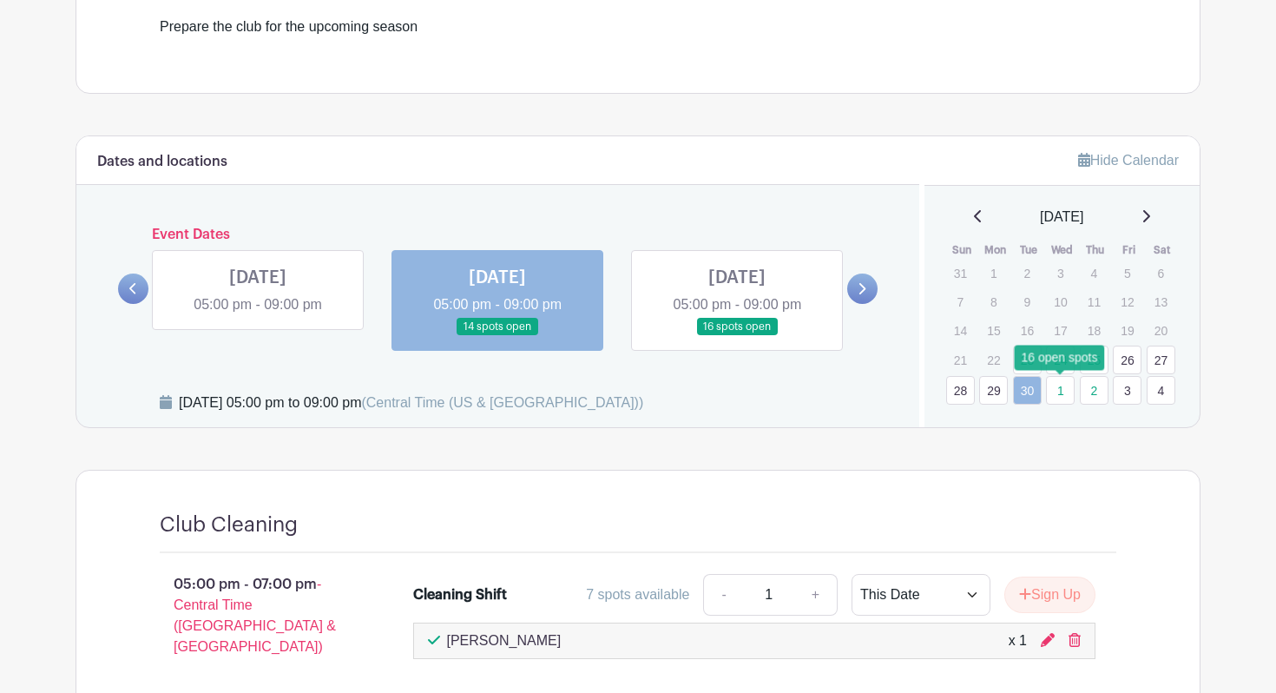
click at [1059, 390] on link "1" at bounding box center [1060, 390] width 29 height 29
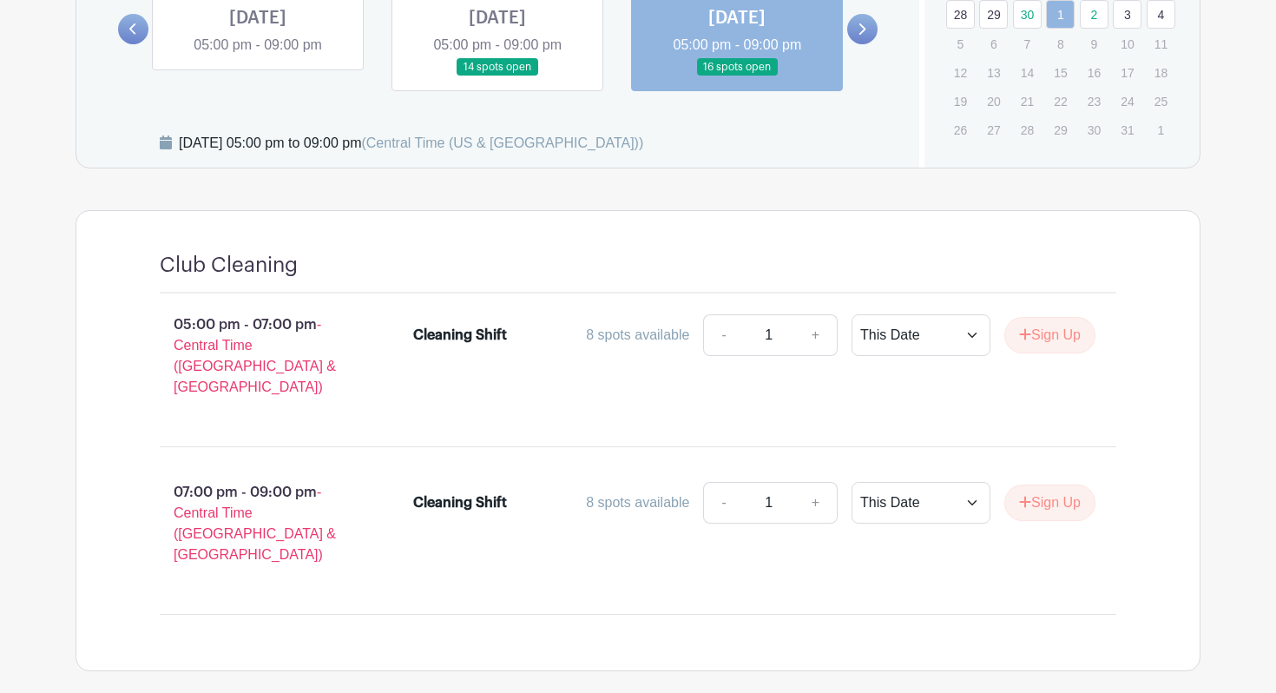
scroll to position [820, 0]
click at [498, 75] on link at bounding box center [498, 75] width 0 height 0
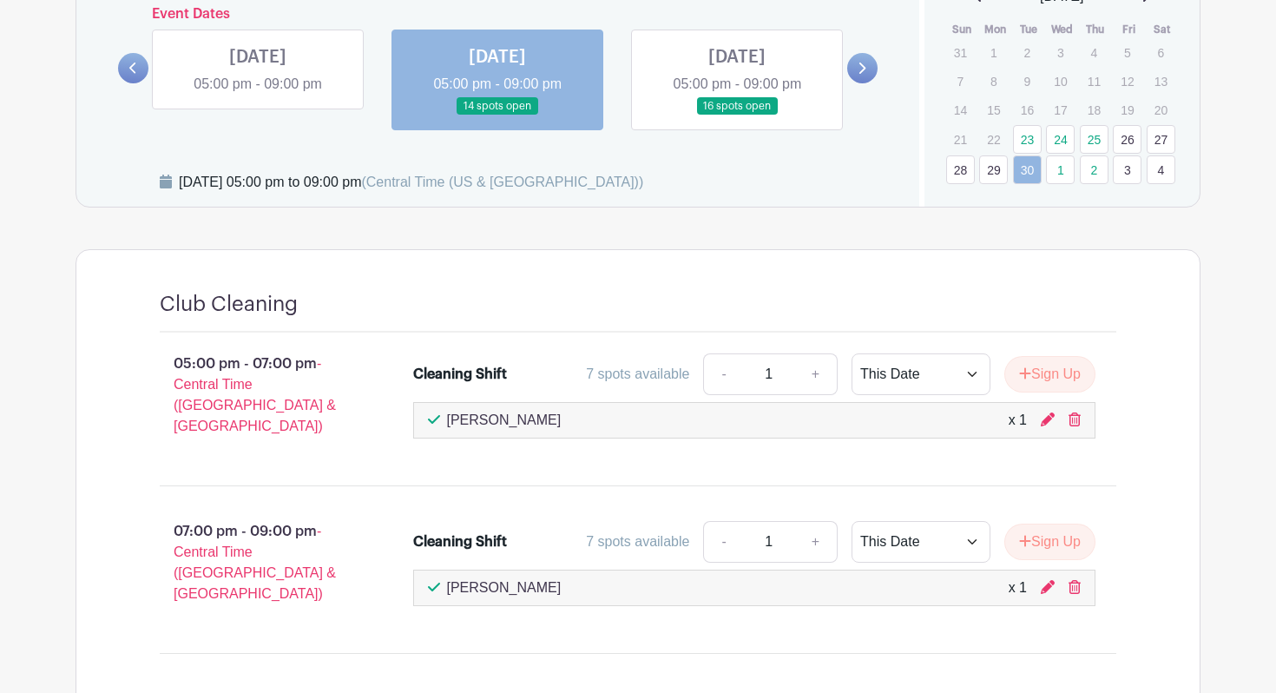
scroll to position [753, 0]
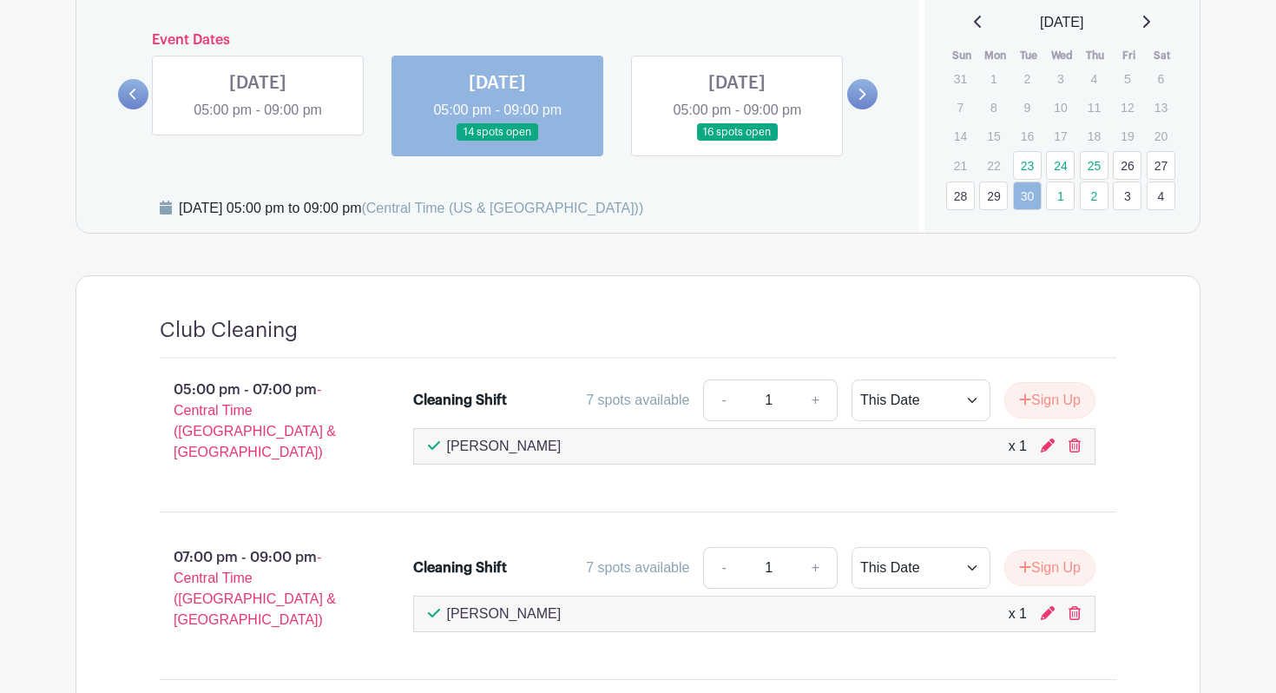
click at [737, 142] on link at bounding box center [737, 142] width 0 height 0
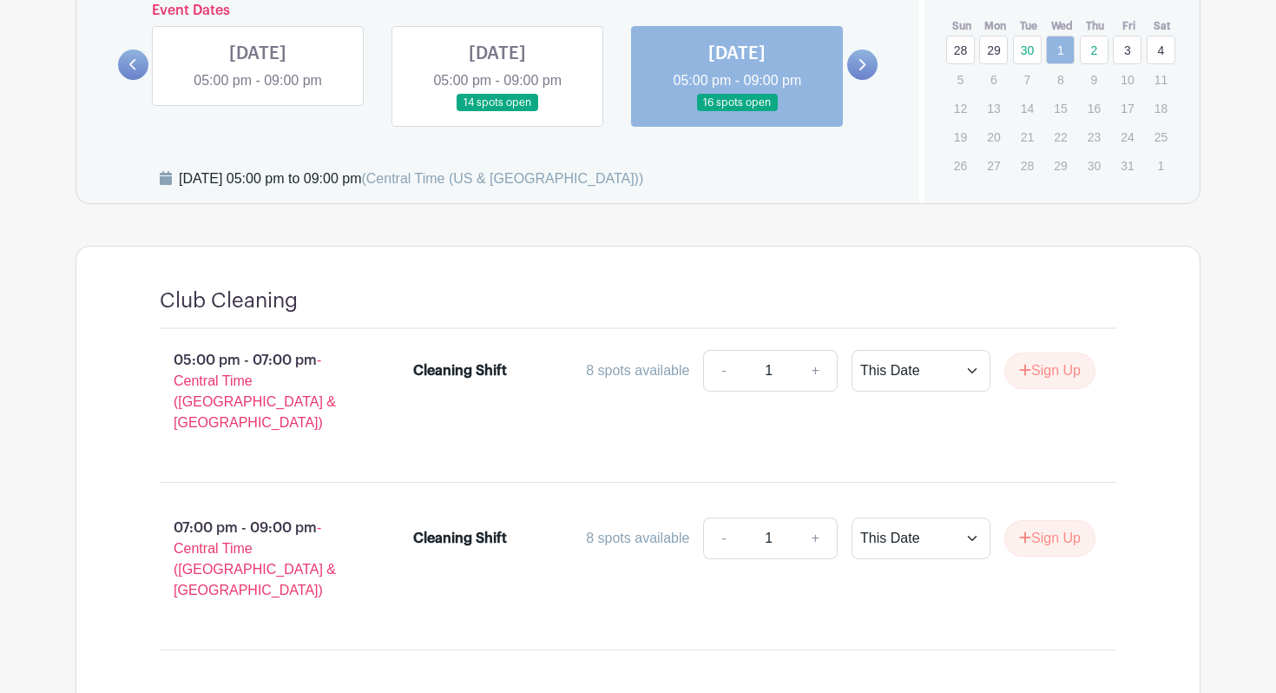
scroll to position [779, 0]
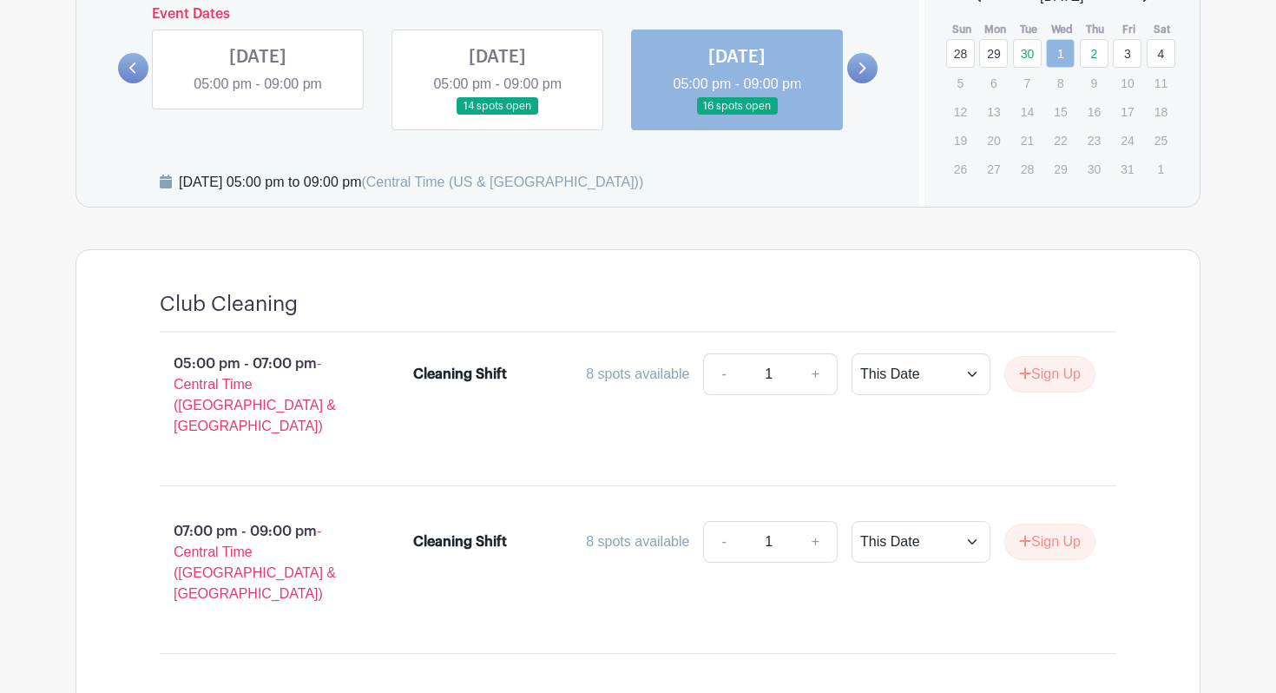
click at [854, 80] on link at bounding box center [863, 68] width 30 height 30
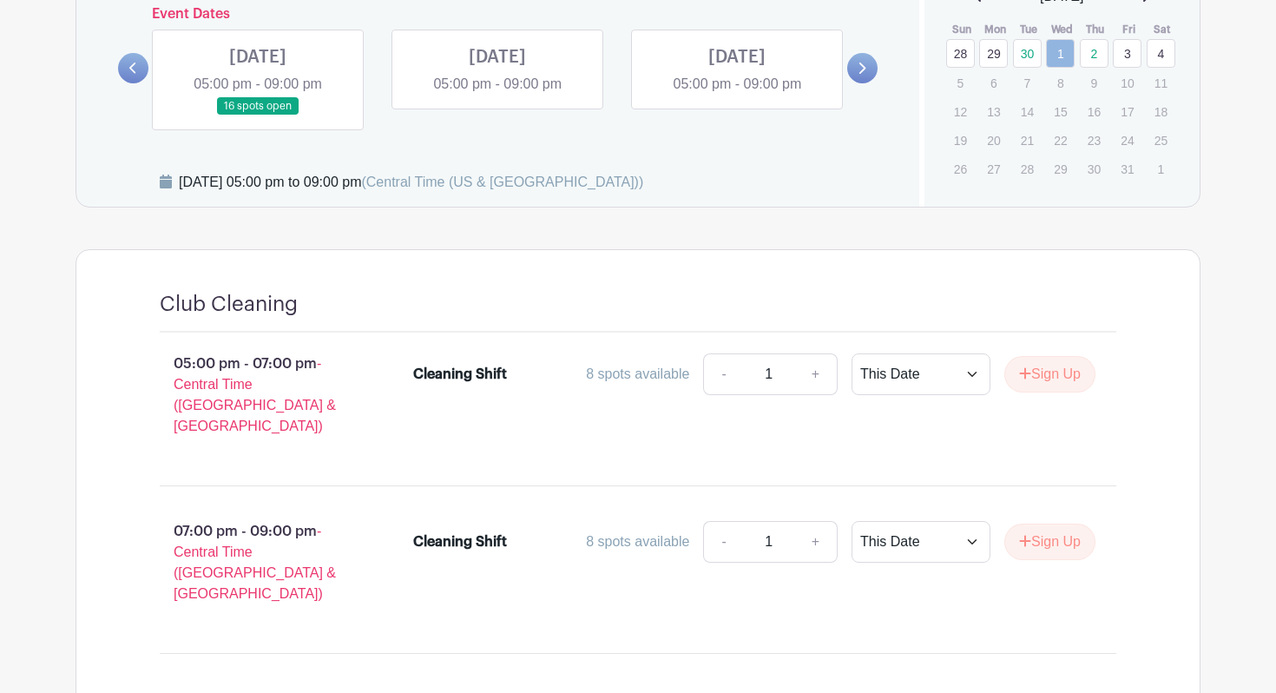
click at [258, 115] on link at bounding box center [258, 115] width 0 height 0
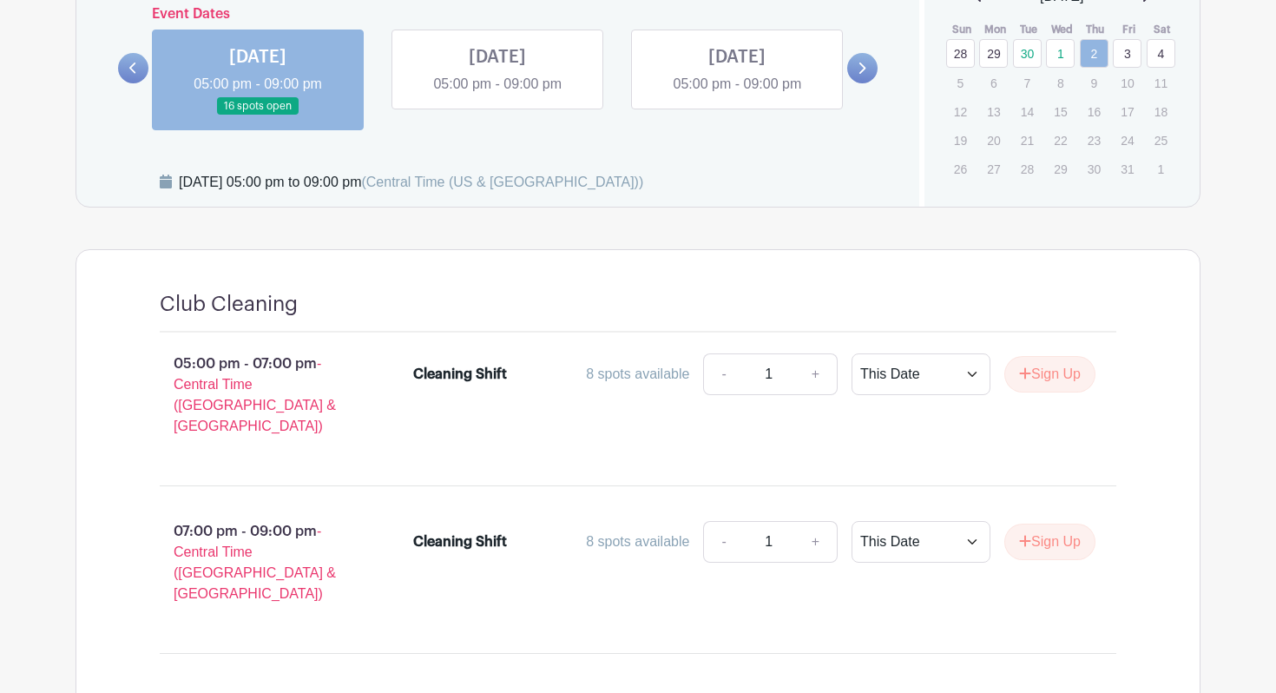
click at [737, 95] on link at bounding box center [737, 95] width 0 height 0
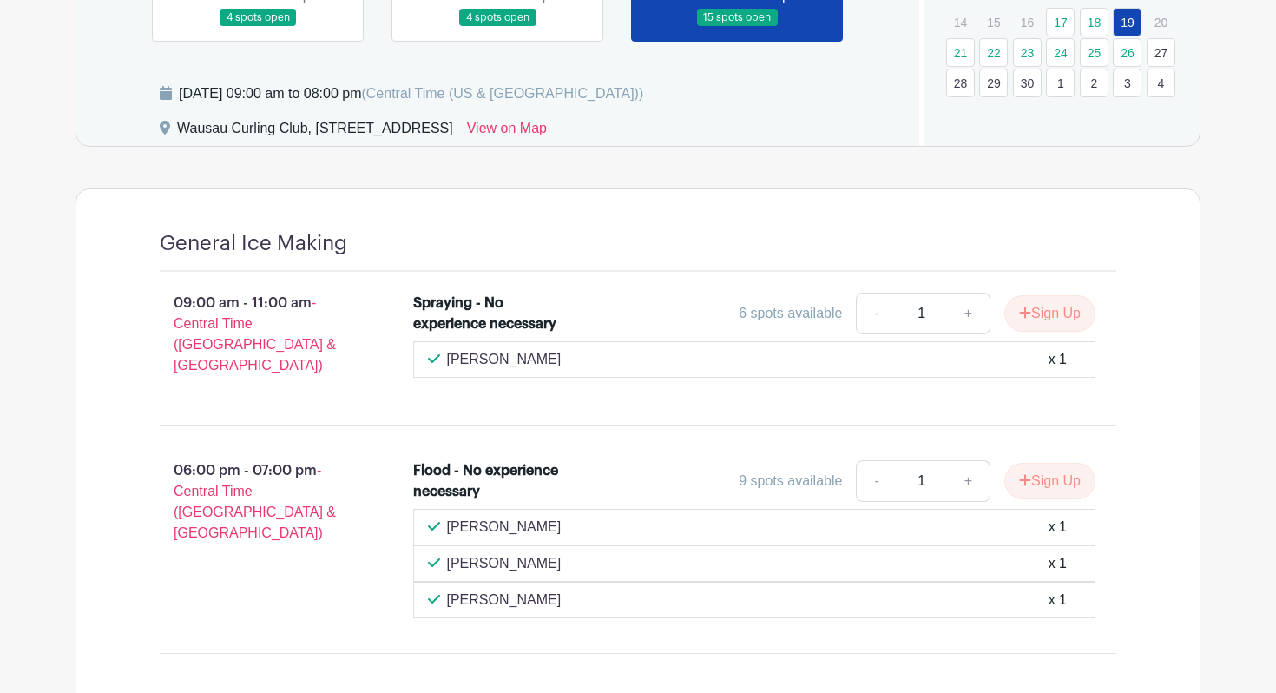
scroll to position [905, 0]
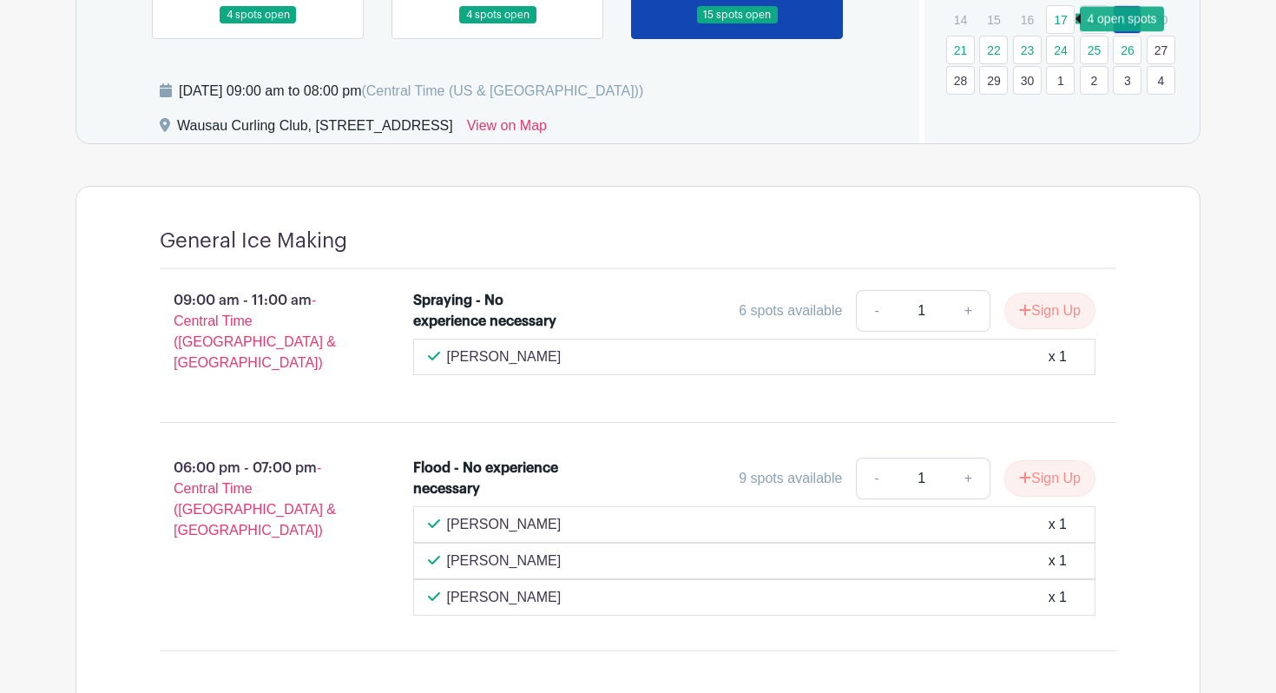
click at [1069, 15] on link "17" at bounding box center [1060, 19] width 29 height 29
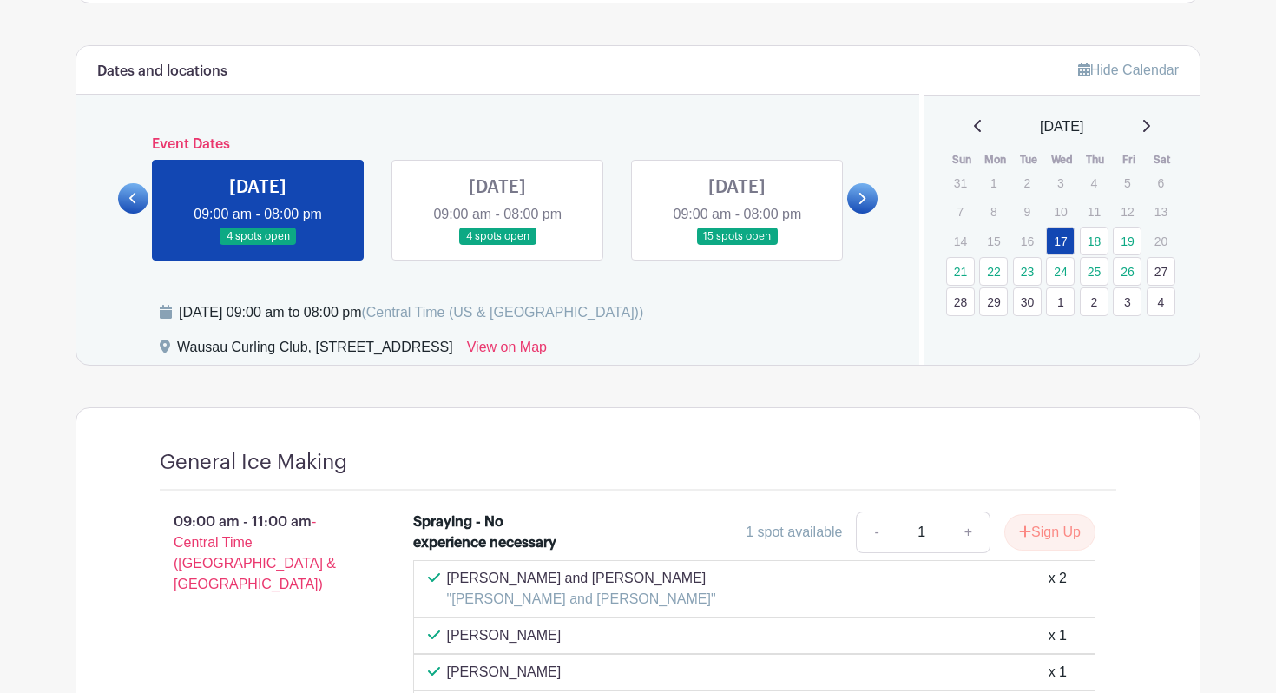
scroll to position [693, 0]
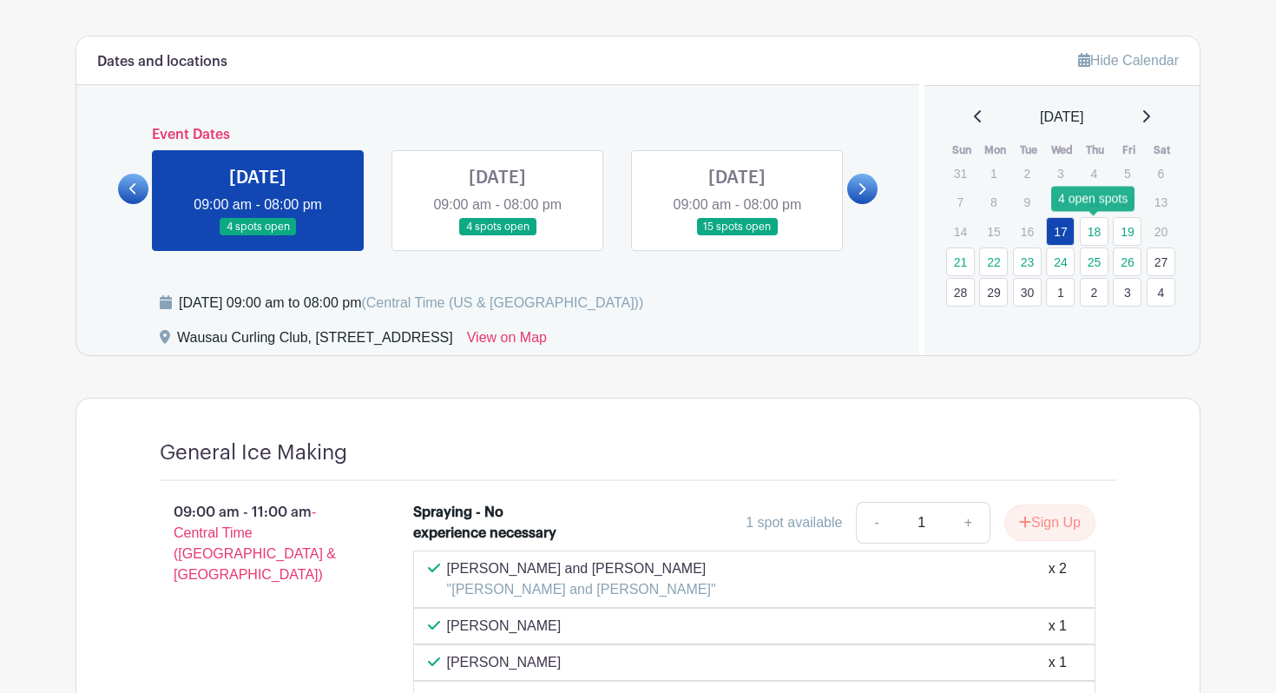
click at [1093, 225] on link "18" at bounding box center [1094, 231] width 29 height 29
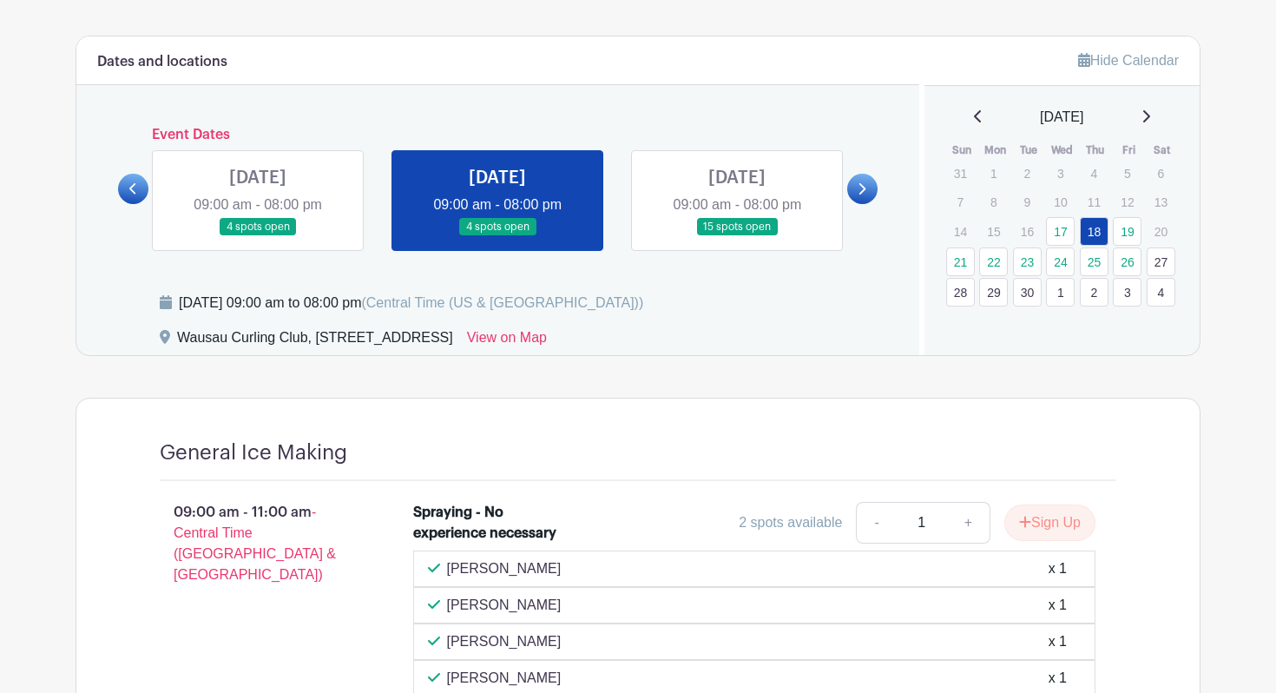
scroll to position [743, 0]
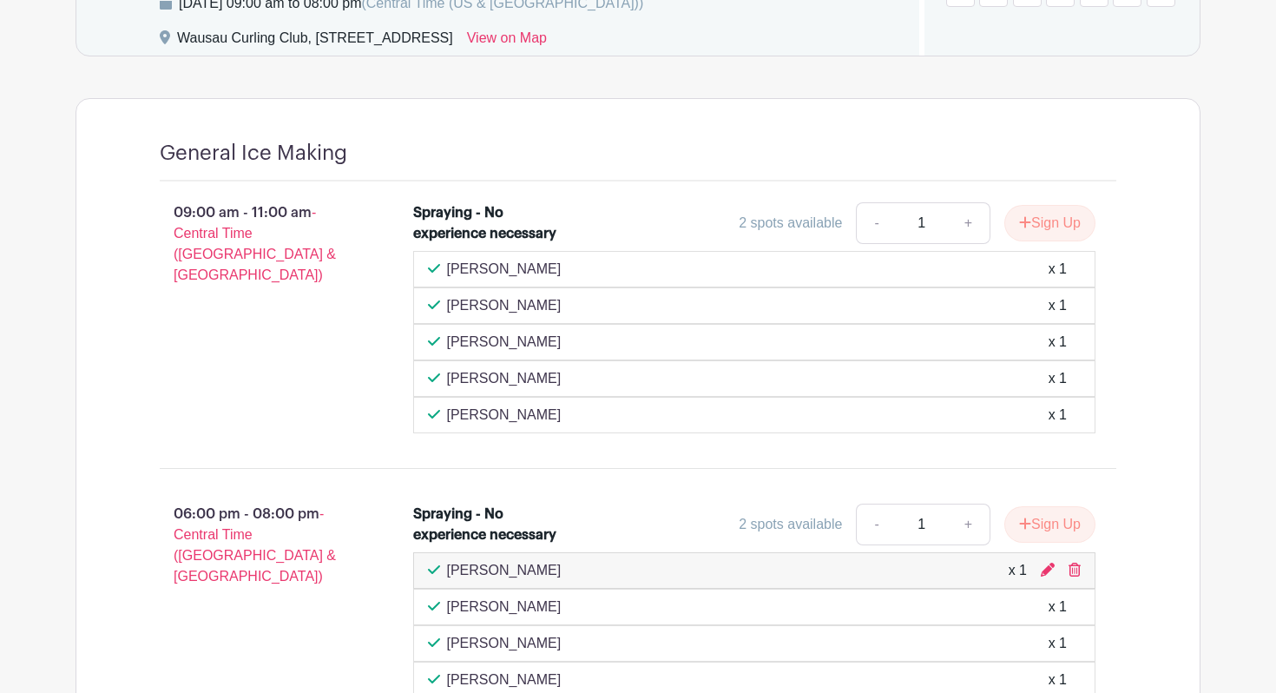
scroll to position [991, 0]
